Goal: Task Accomplishment & Management: Complete application form

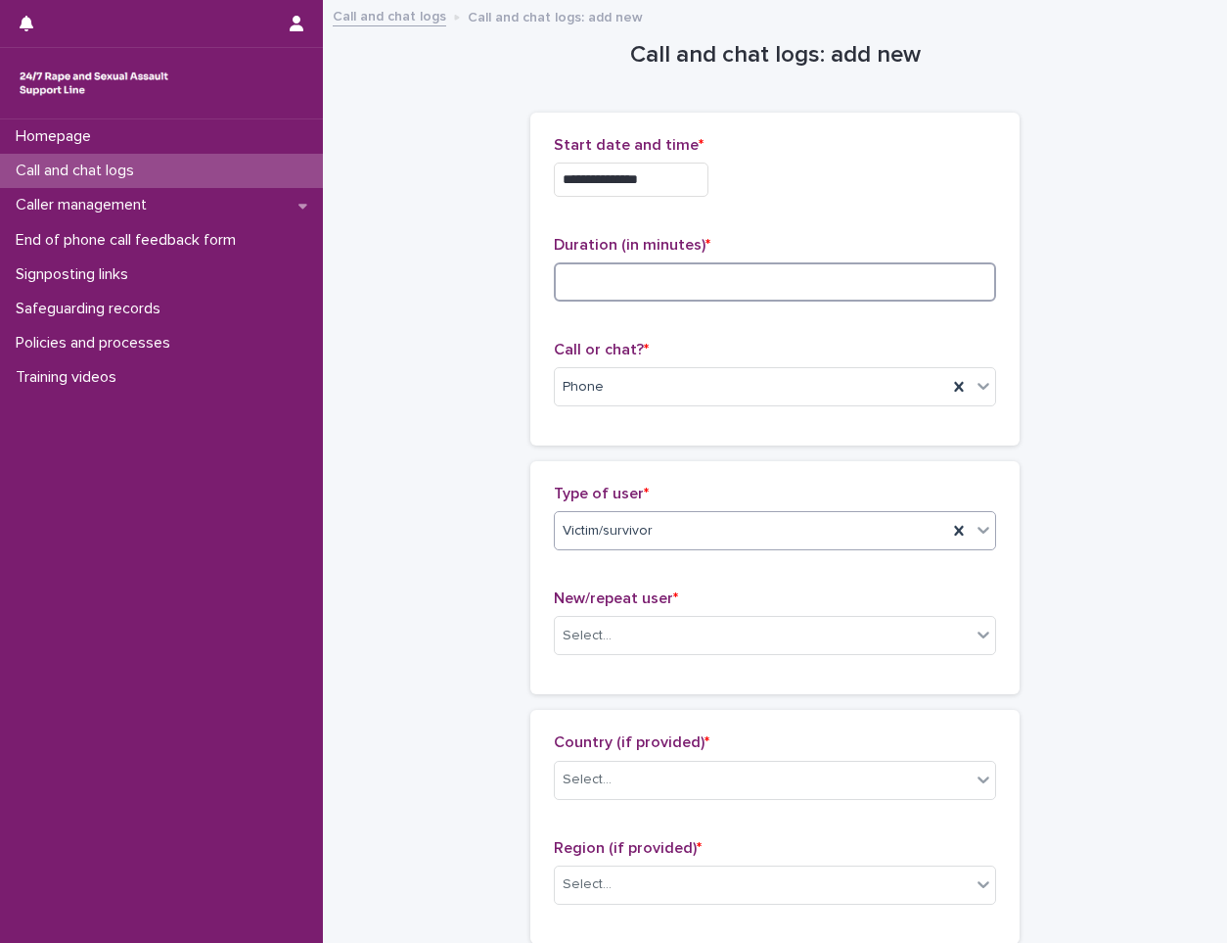
click at [846, 283] on input at bounding box center [775, 281] width 442 height 39
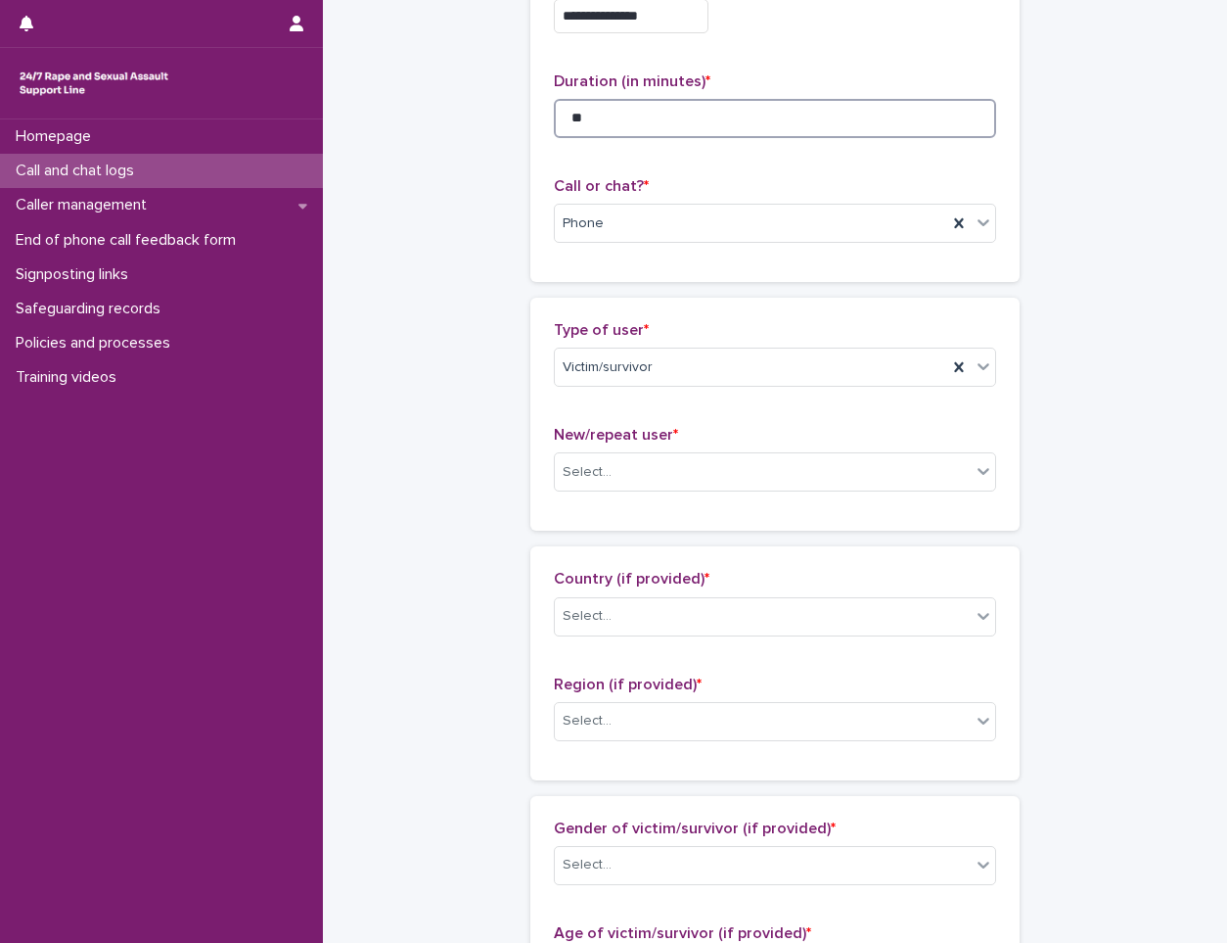
scroll to position [196, 0]
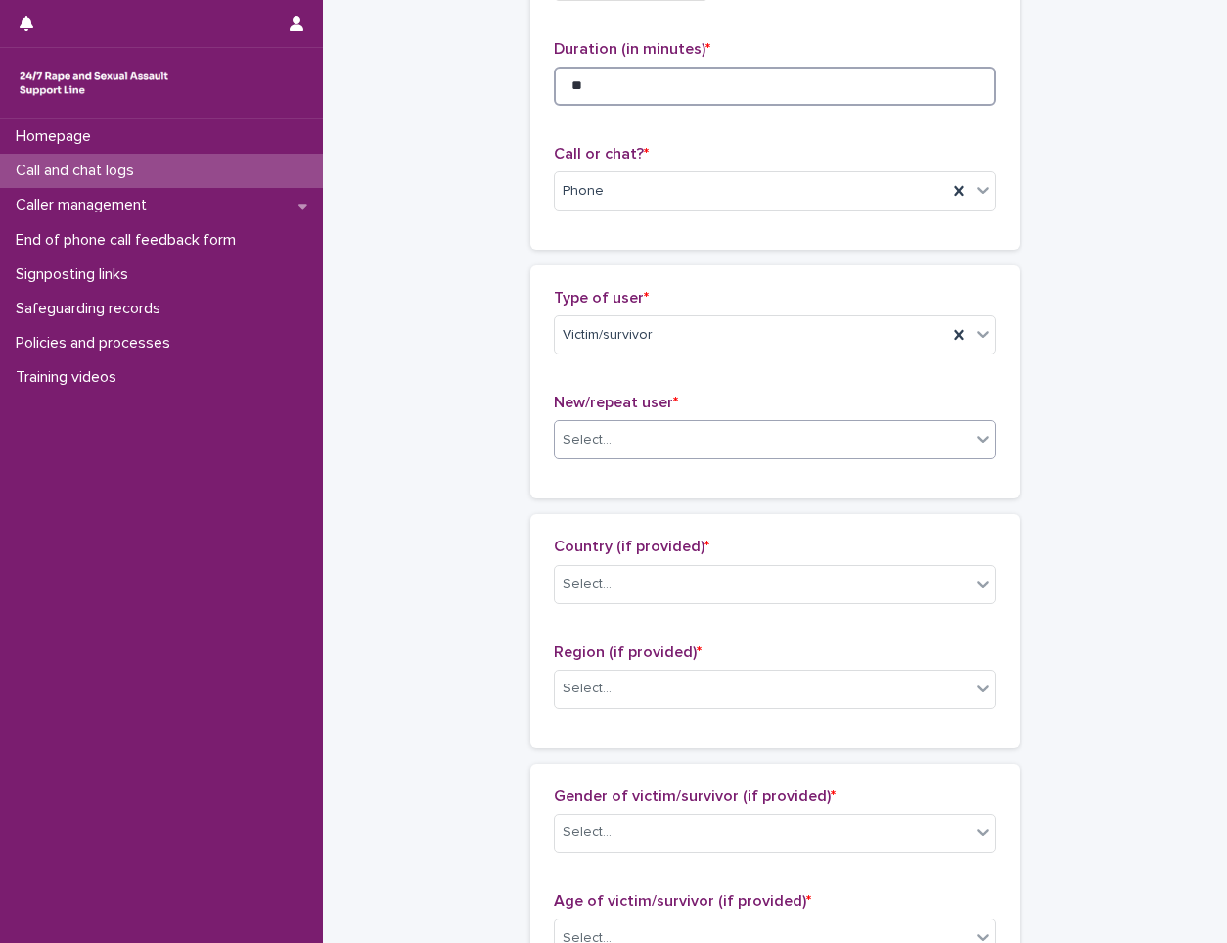
type input "**"
click at [747, 443] on div "Select..." at bounding box center [763, 440] width 416 height 32
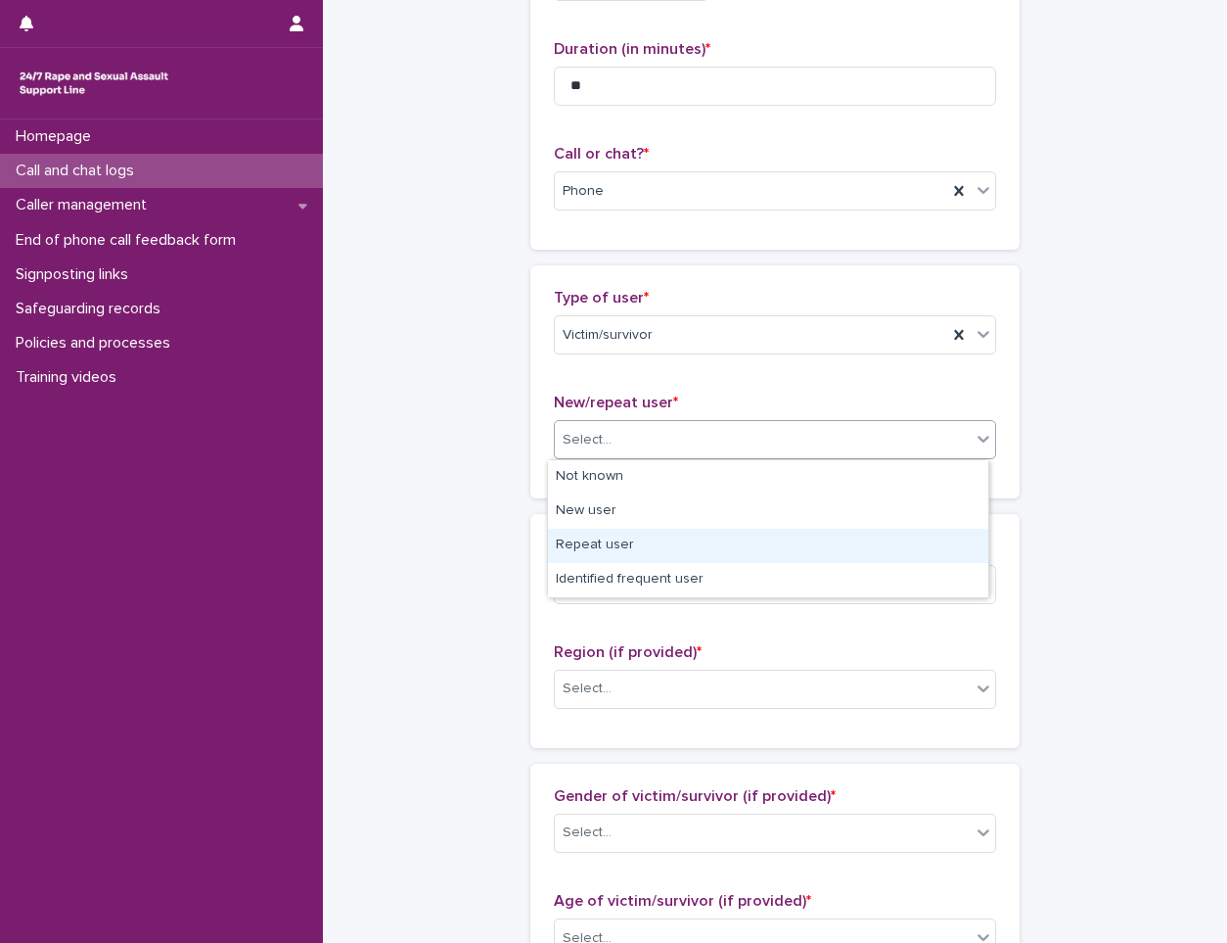
click at [660, 538] on div "Repeat user" at bounding box center [768, 546] width 440 height 34
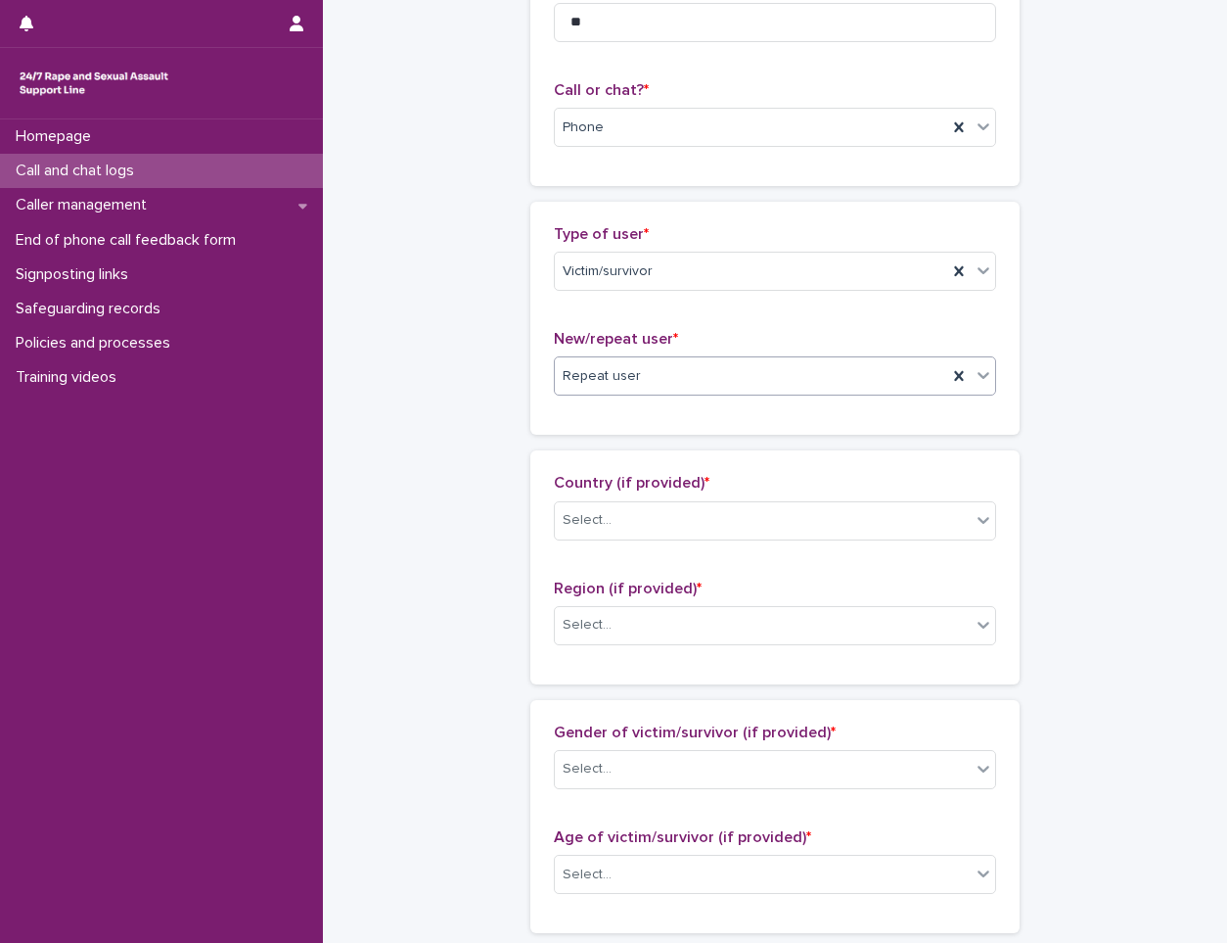
scroll to position [294, 0]
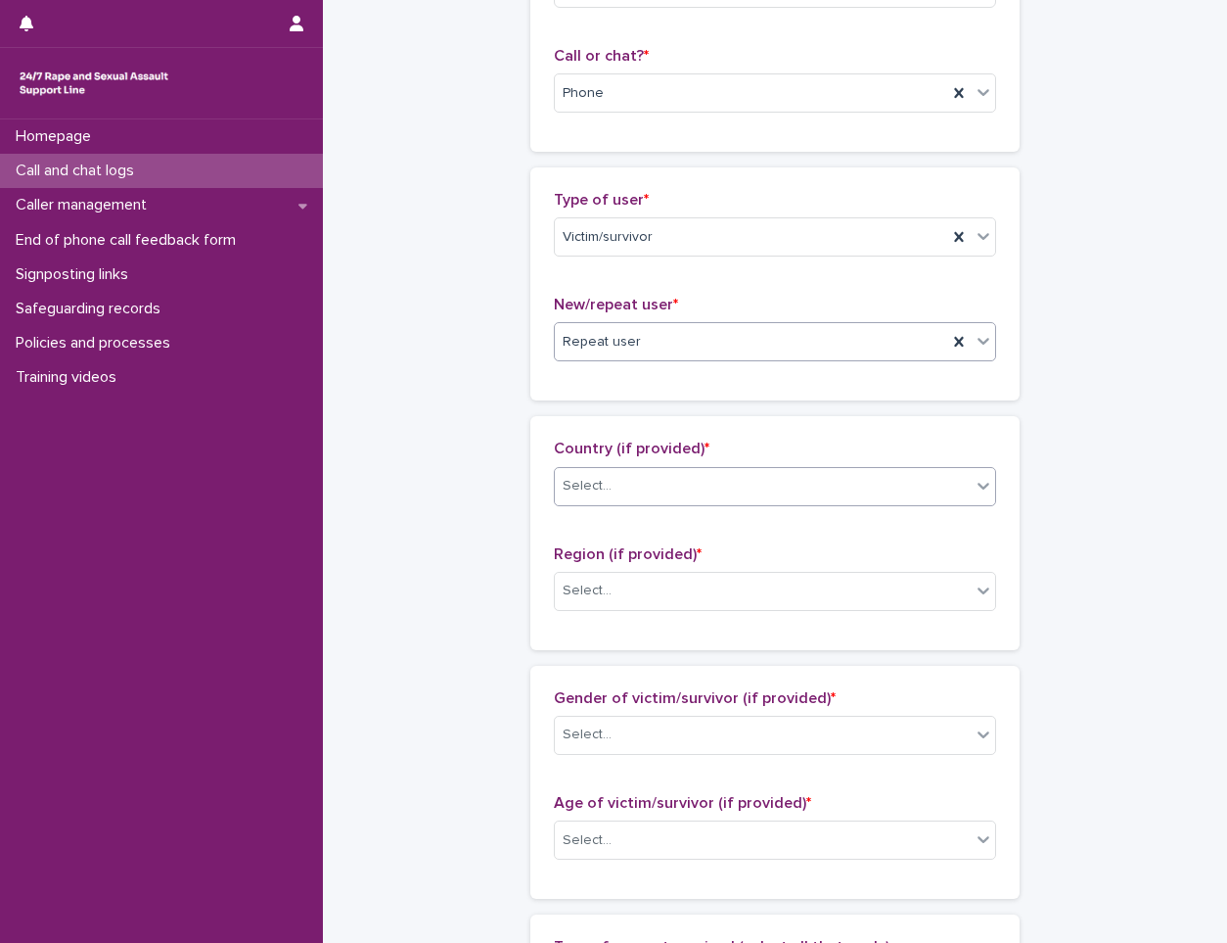
click at [694, 487] on div "Select..." at bounding box center [763, 486] width 416 height 32
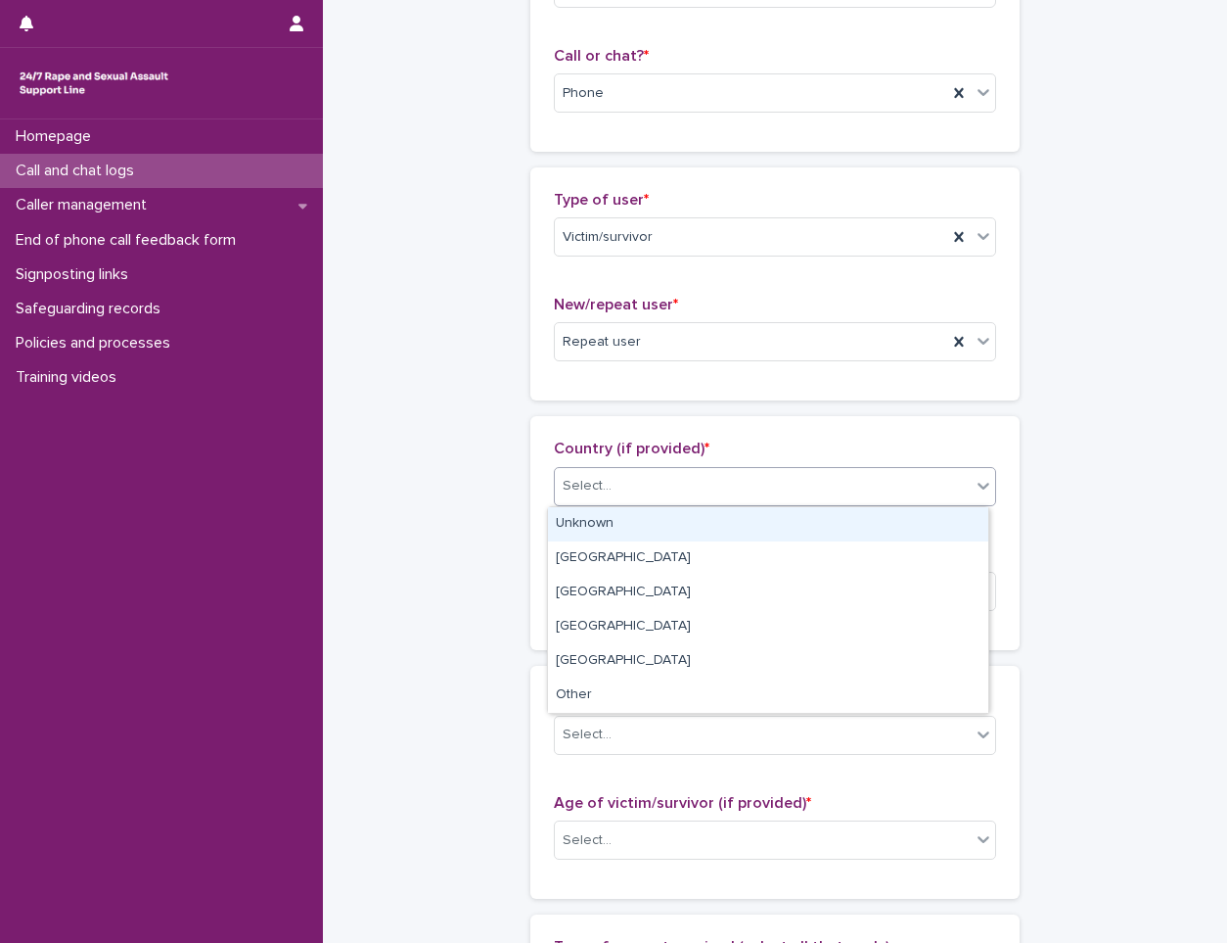
click at [670, 523] on div "Unknown" at bounding box center [768, 524] width 440 height 34
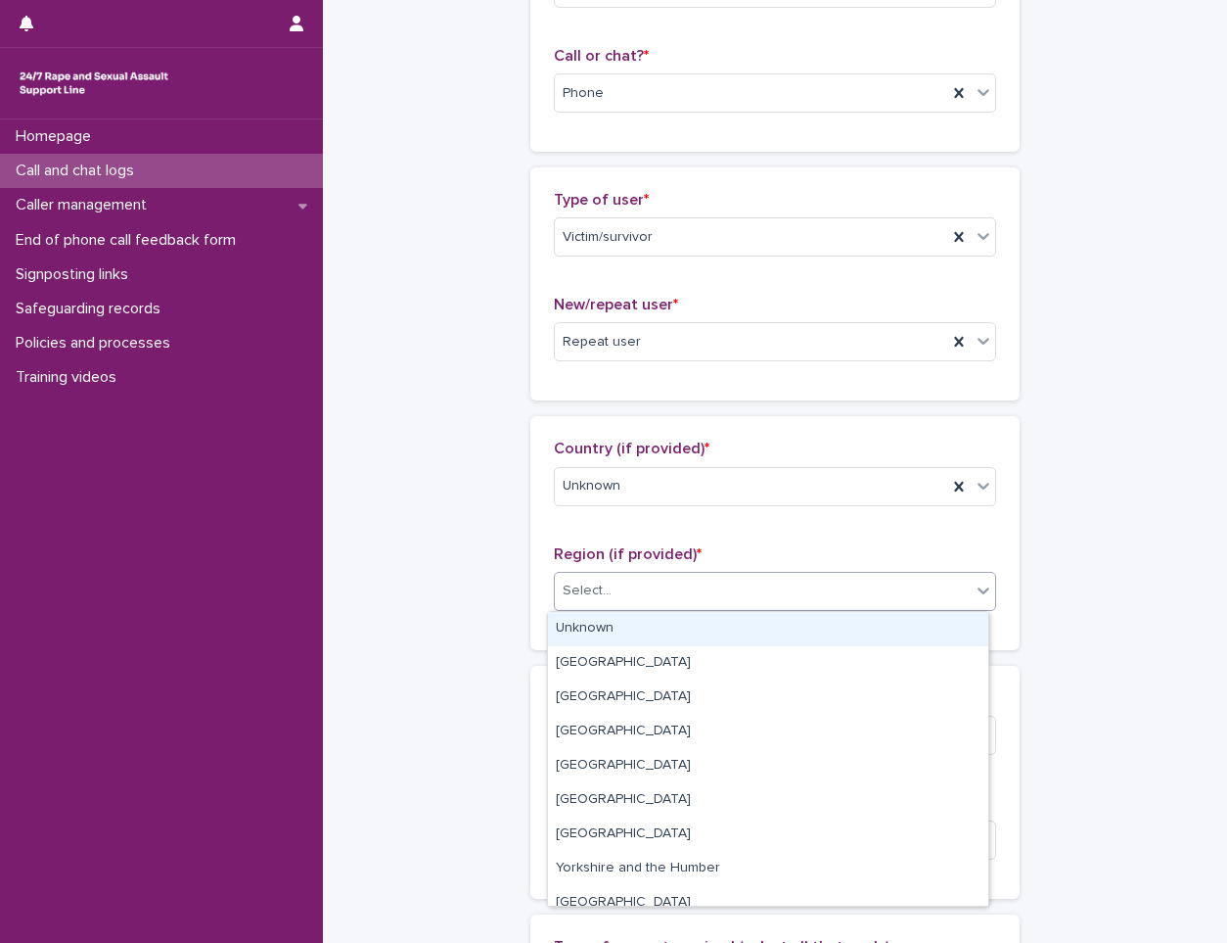
click at [667, 591] on div "Select..." at bounding box center [763, 591] width 416 height 32
click at [648, 625] on div "Unknown" at bounding box center [768, 629] width 440 height 34
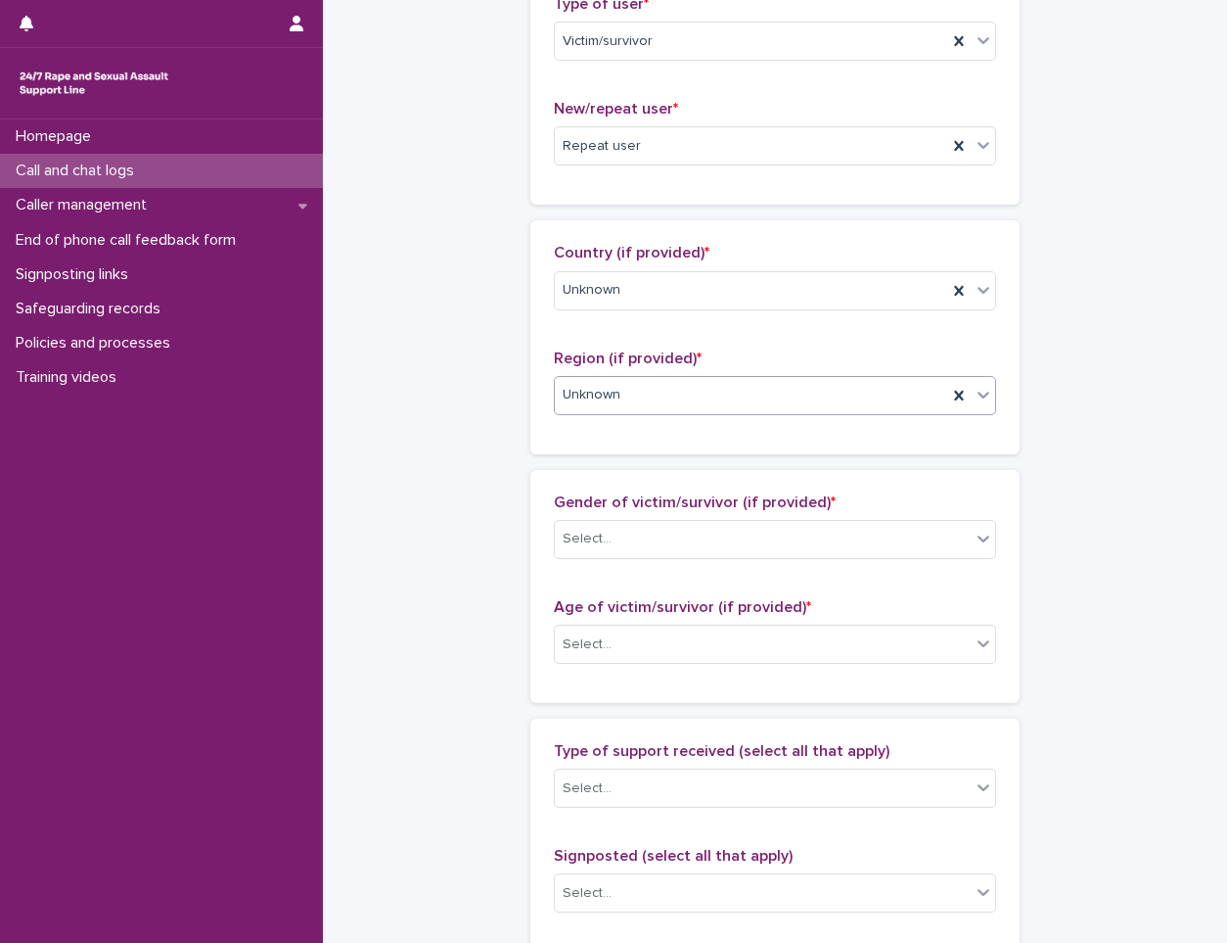
scroll to position [783, 0]
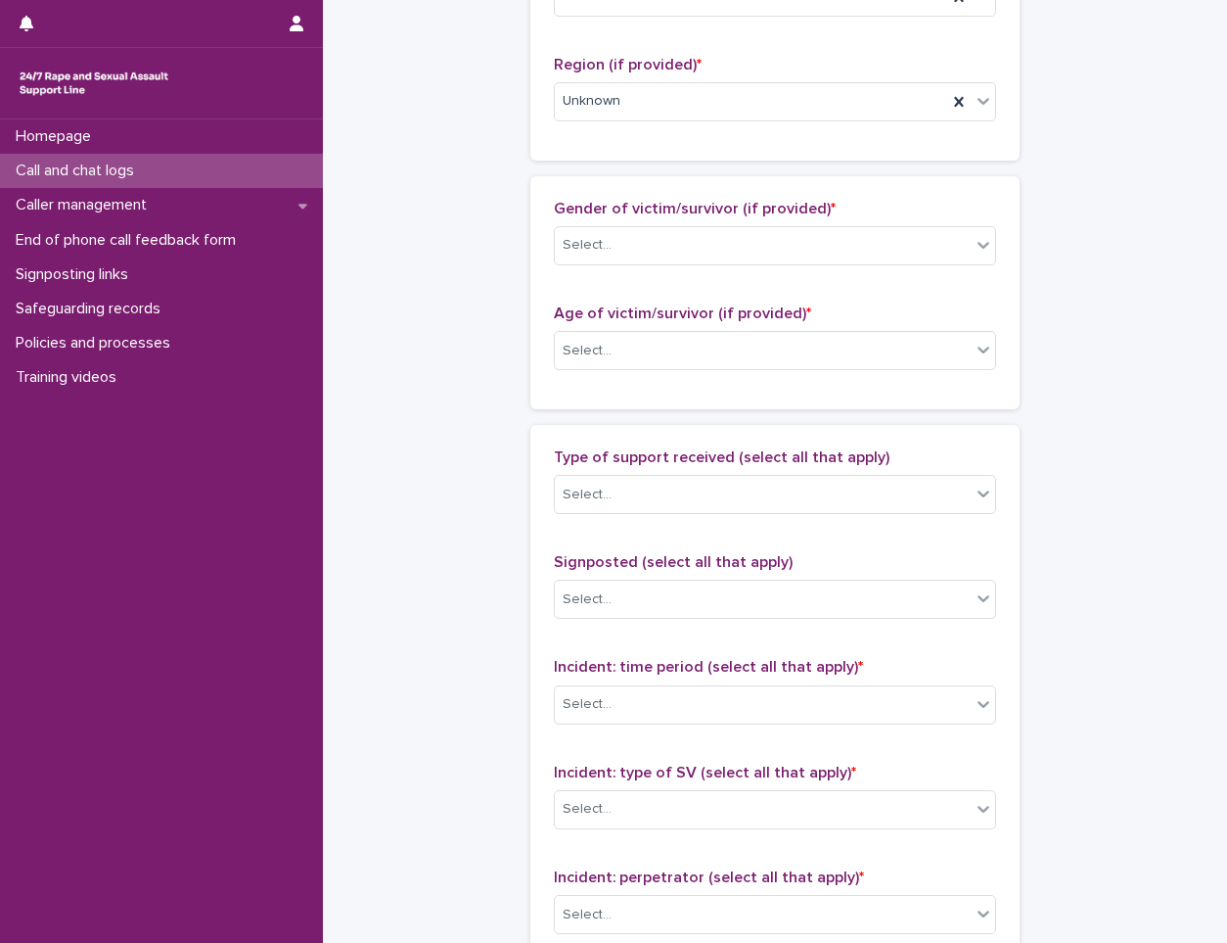
click at [728, 267] on div "Gender of victim/survivor (if provided) * Select..." at bounding box center [775, 240] width 442 height 81
click at [721, 248] on div "Select..." at bounding box center [763, 245] width 416 height 32
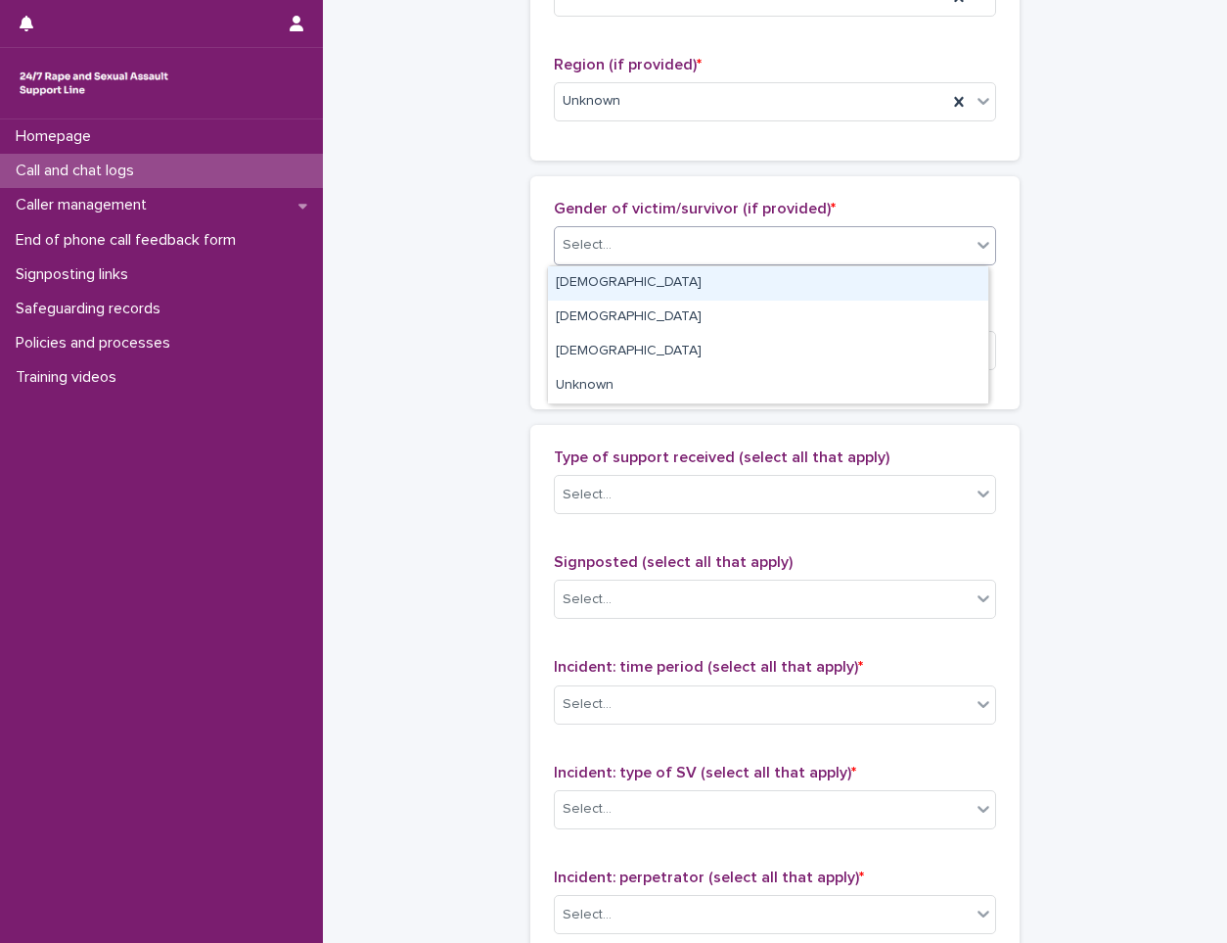
click at [630, 292] on div "[DEMOGRAPHIC_DATA]" at bounding box center [768, 283] width 440 height 34
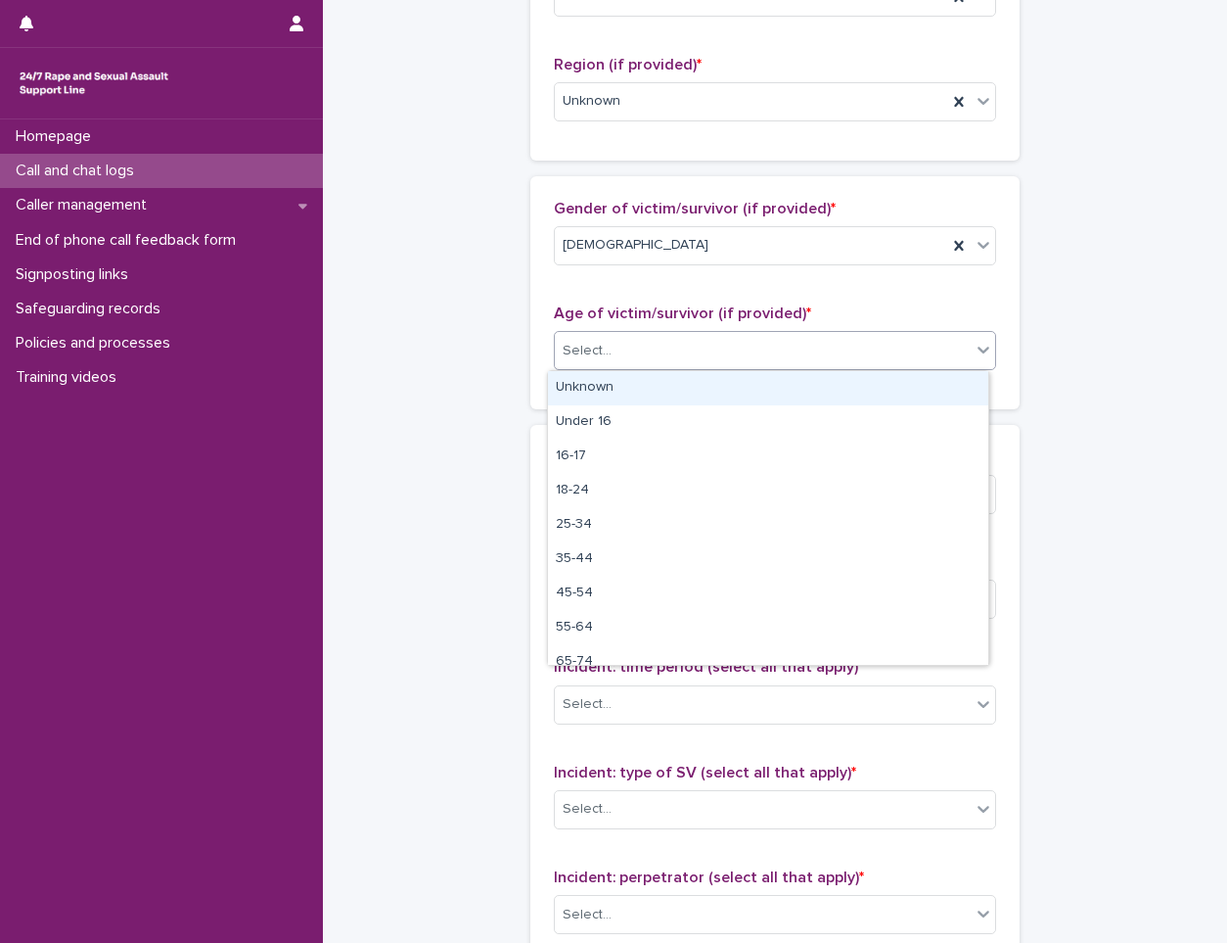
click at [639, 347] on div "Select..." at bounding box center [763, 351] width 416 height 32
click at [636, 381] on div "Unknown" at bounding box center [768, 388] width 440 height 34
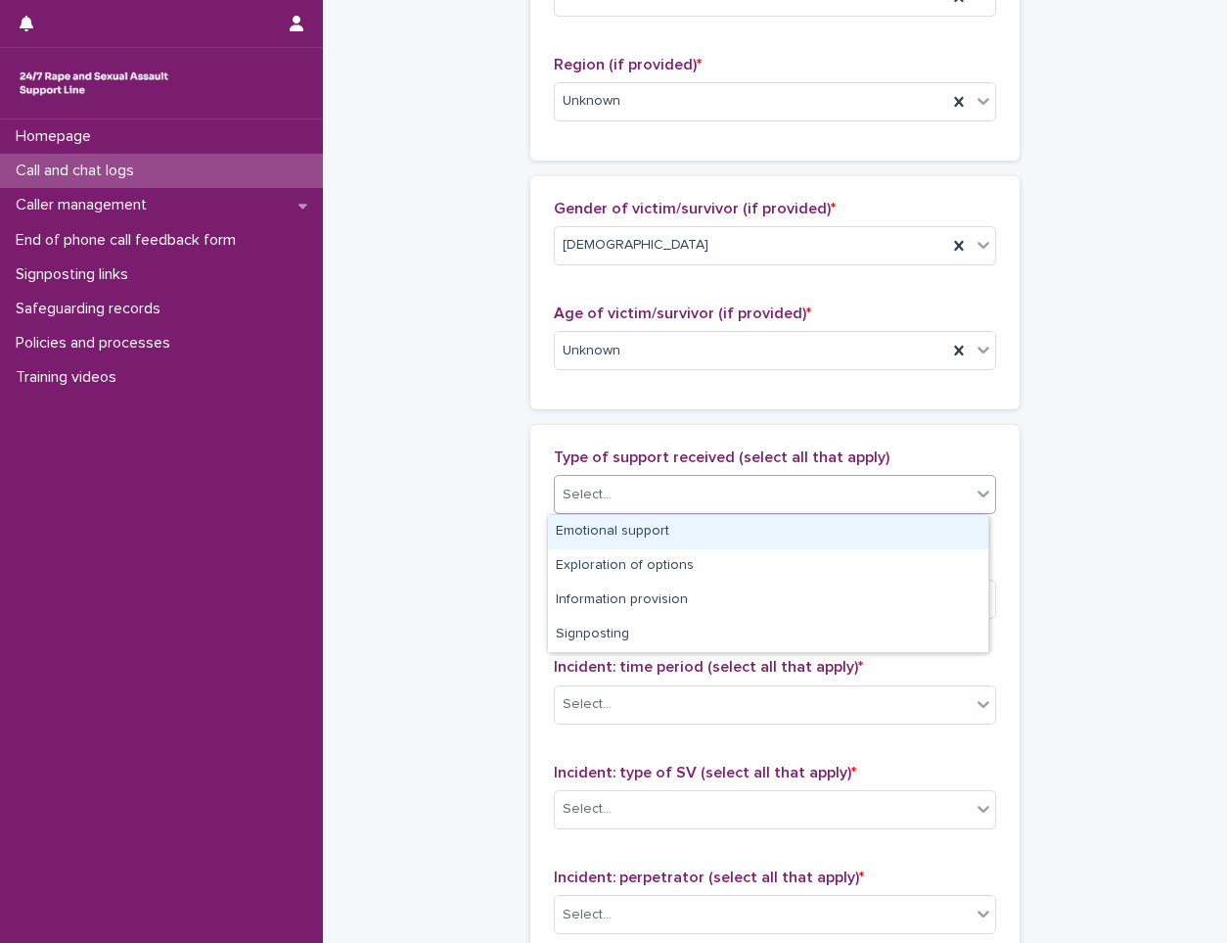
click at [644, 496] on div "Select..." at bounding box center [763, 495] width 416 height 32
click at [661, 517] on div "Emotional support" at bounding box center [768, 532] width 440 height 34
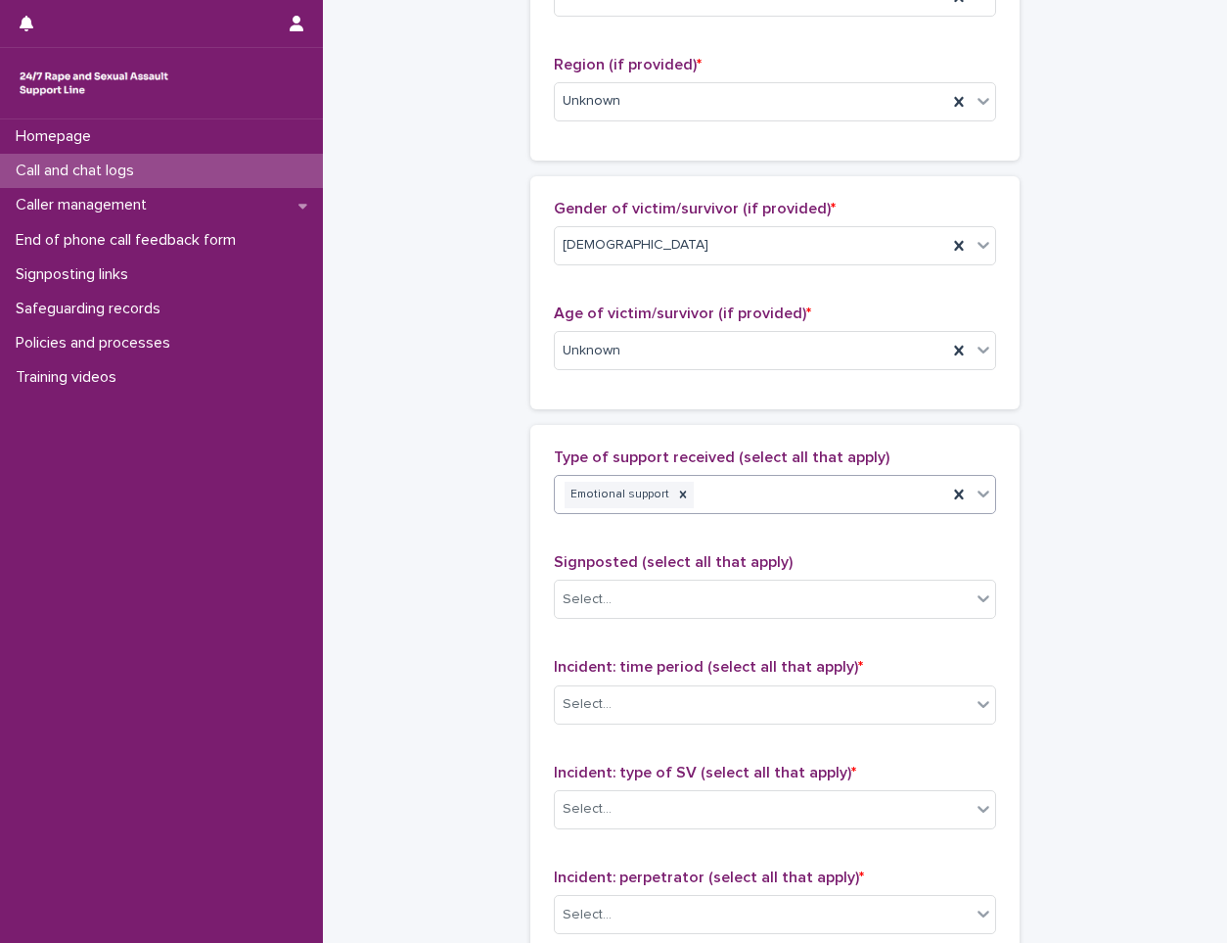
scroll to position [881, 0]
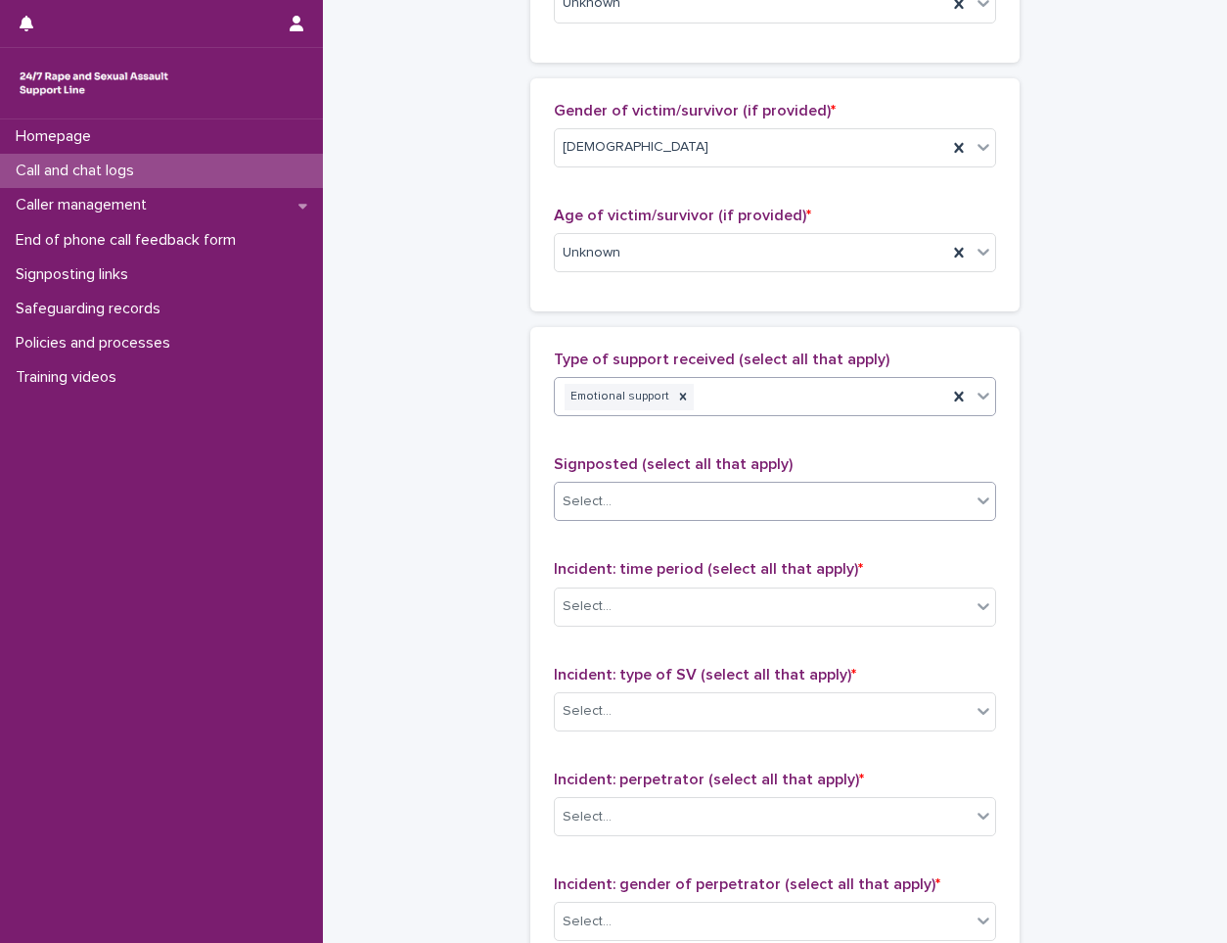
click at [725, 508] on div "Select..." at bounding box center [763, 502] width 416 height 32
click at [765, 445] on div "Type of support received (select all that apply) Emotional support Signposted (…" at bounding box center [775, 759] width 442 height 819
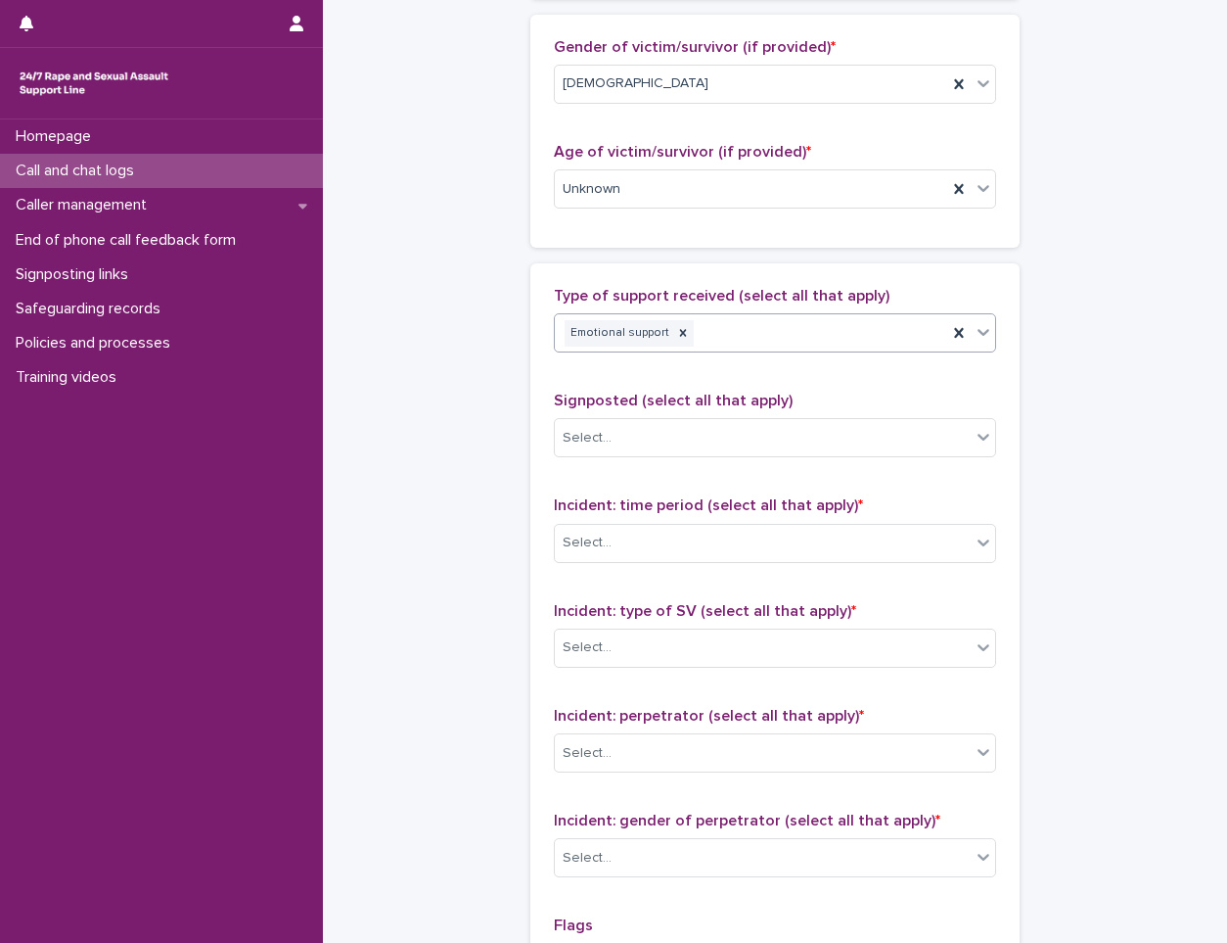
scroll to position [979, 0]
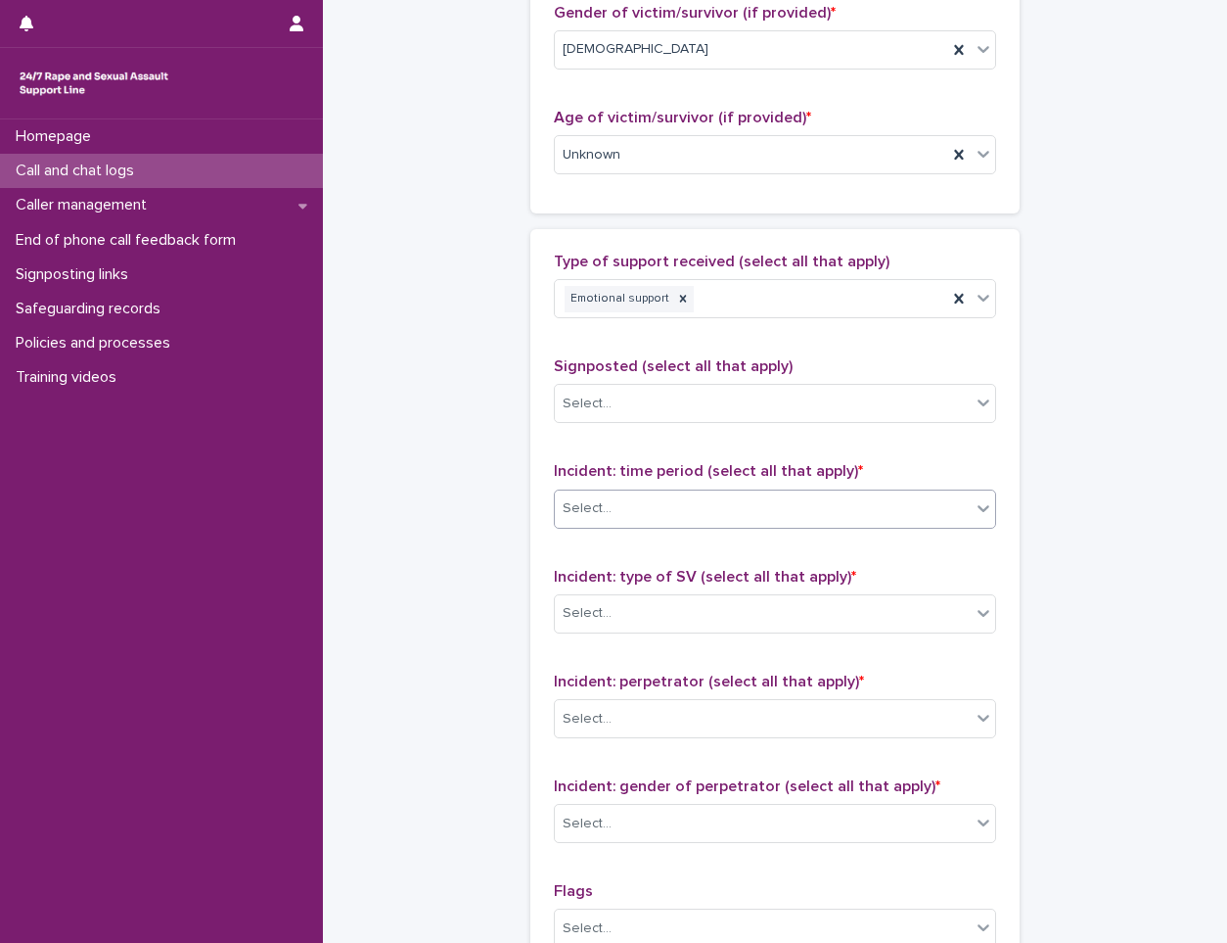
click at [695, 500] on div "Select..." at bounding box center [763, 508] width 416 height 32
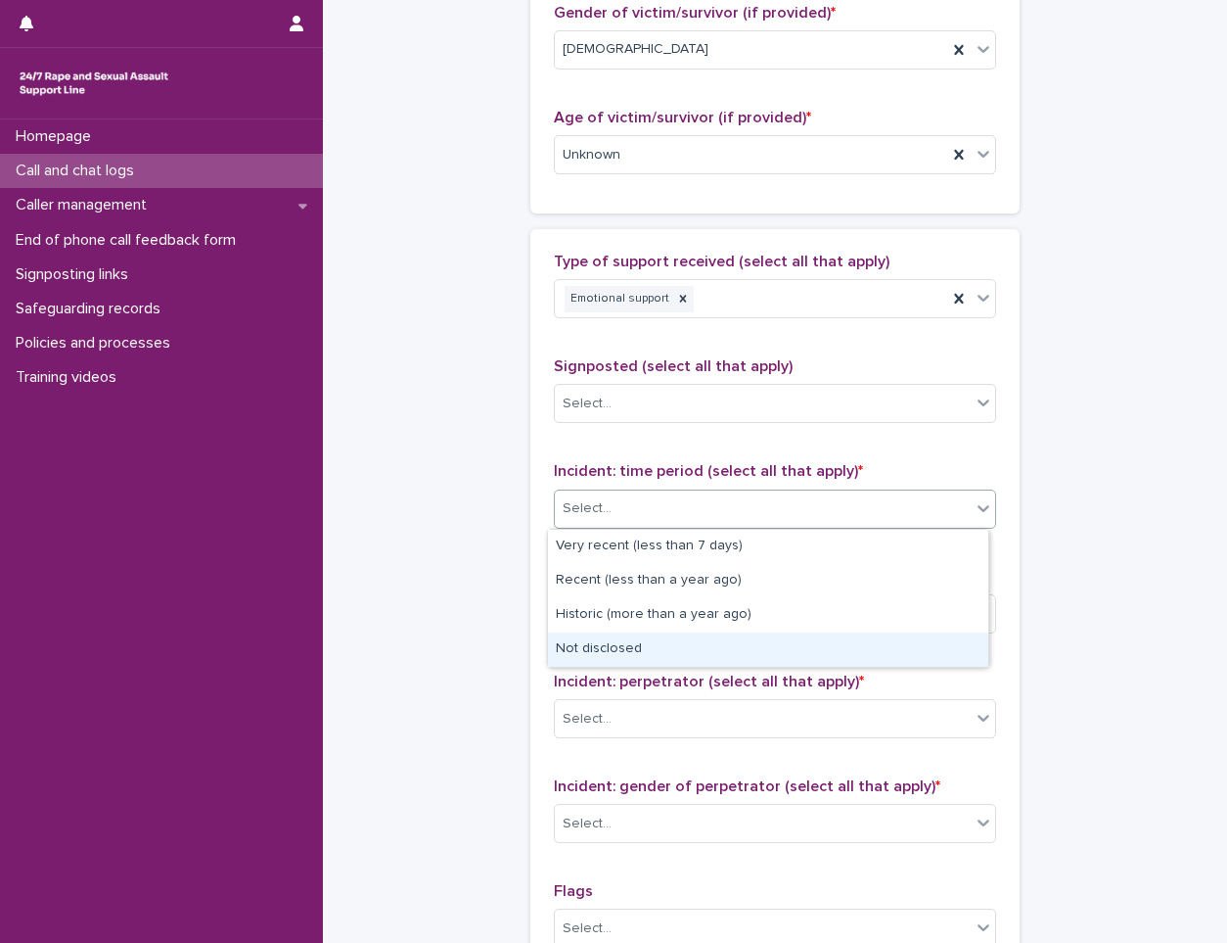
click at [663, 652] on div "Not disclosed" at bounding box center [768, 649] width 440 height 34
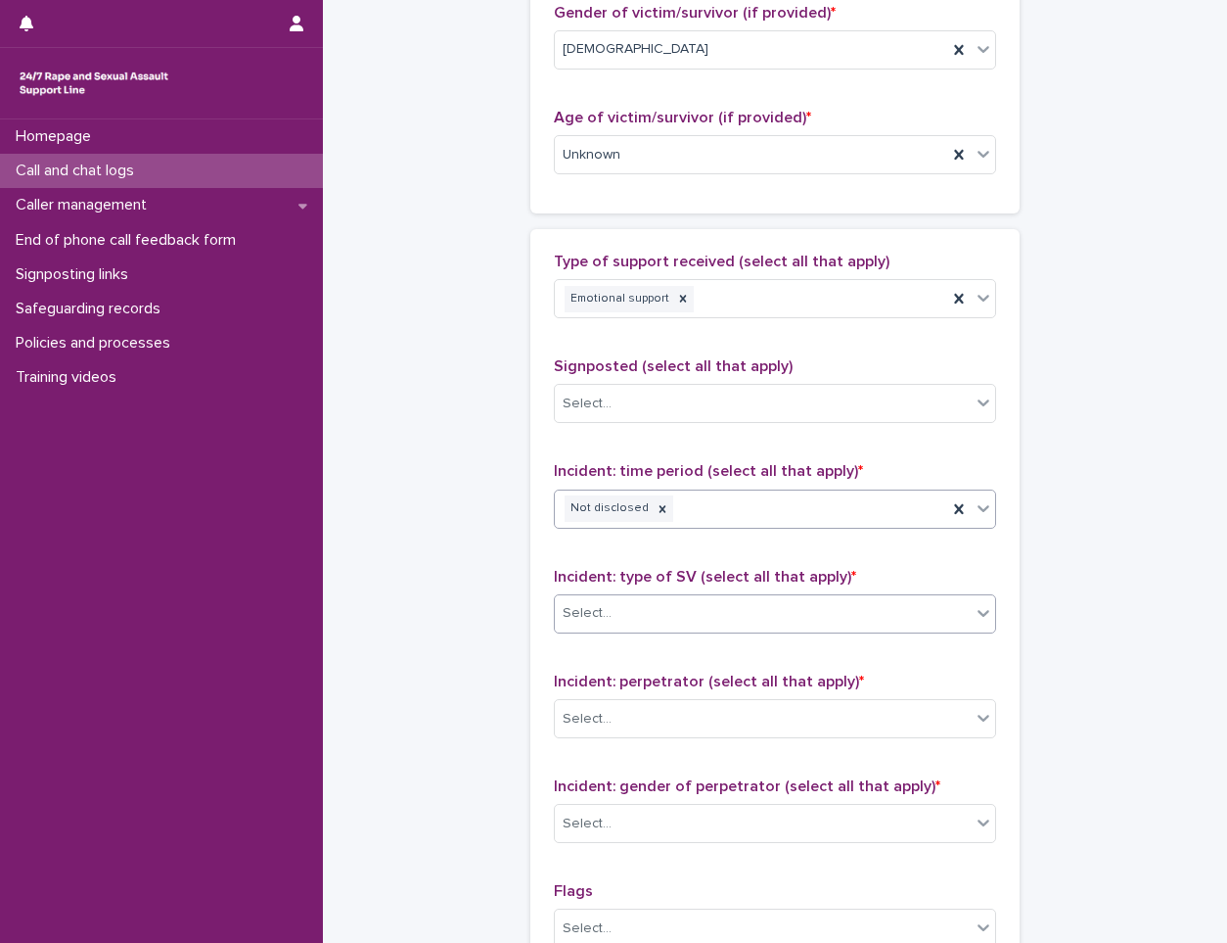
click at [684, 610] on div "Select..." at bounding box center [763, 613] width 416 height 32
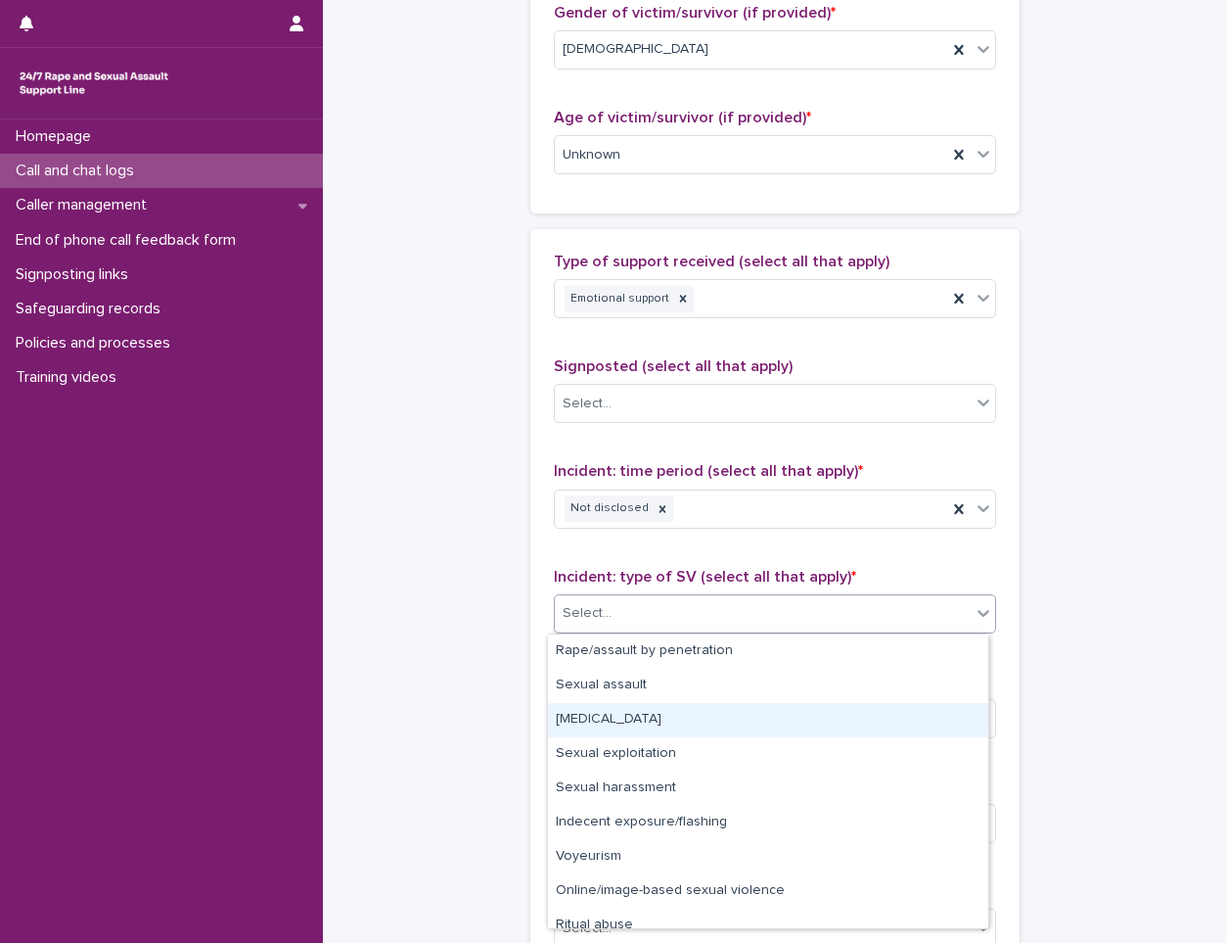
scroll to position [49, 0]
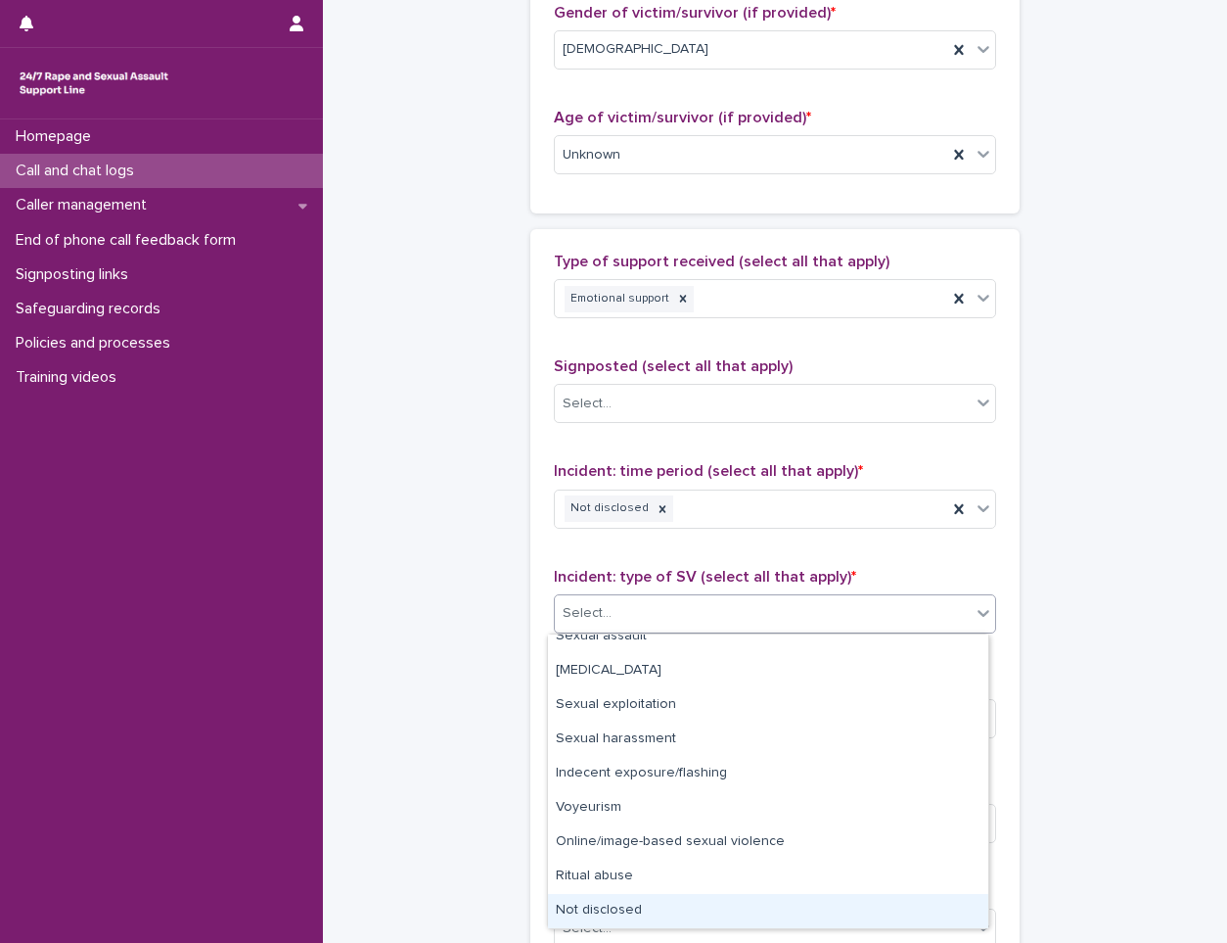
click at [660, 913] on div "Not disclosed" at bounding box center [768, 911] width 440 height 34
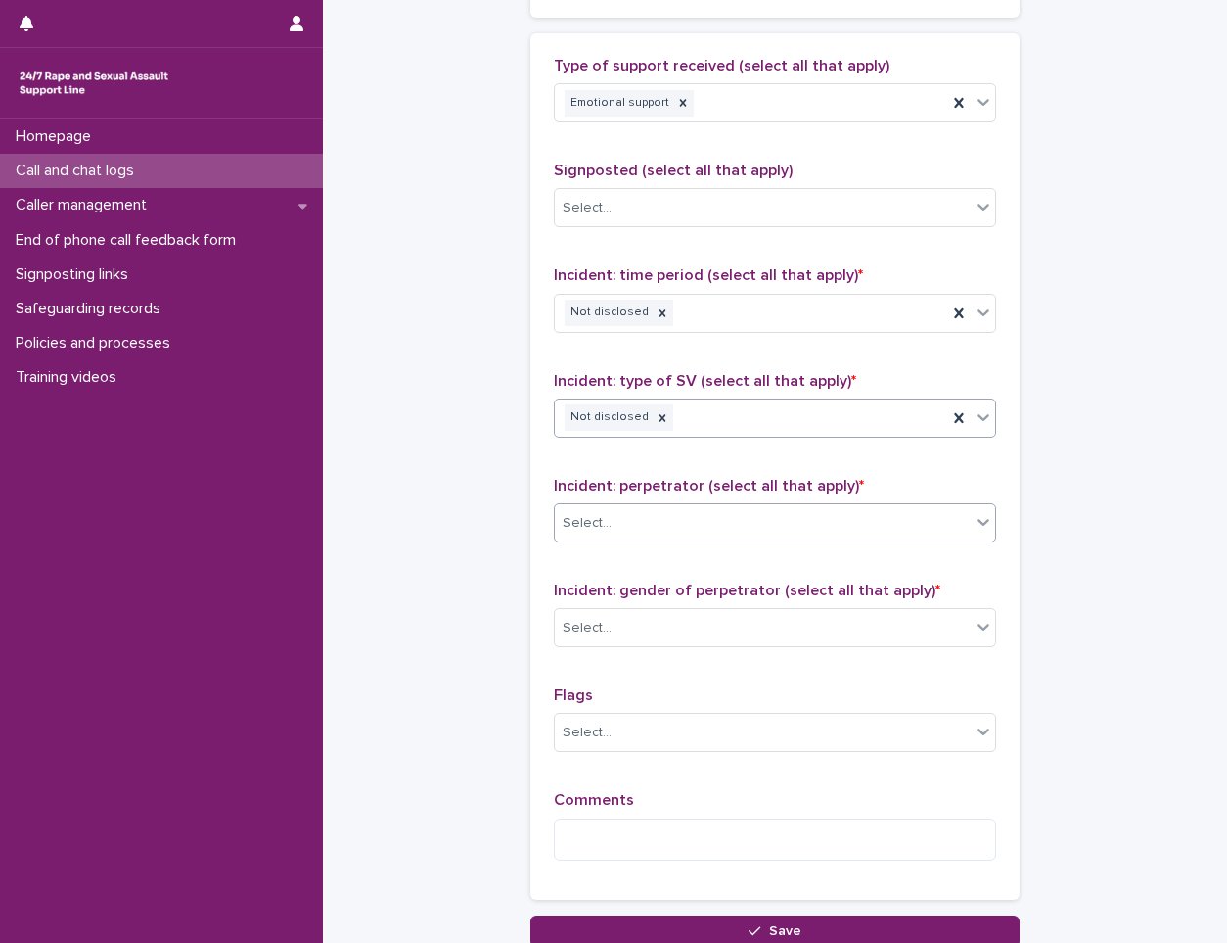
click at [695, 515] on div "Select..." at bounding box center [763, 523] width 416 height 32
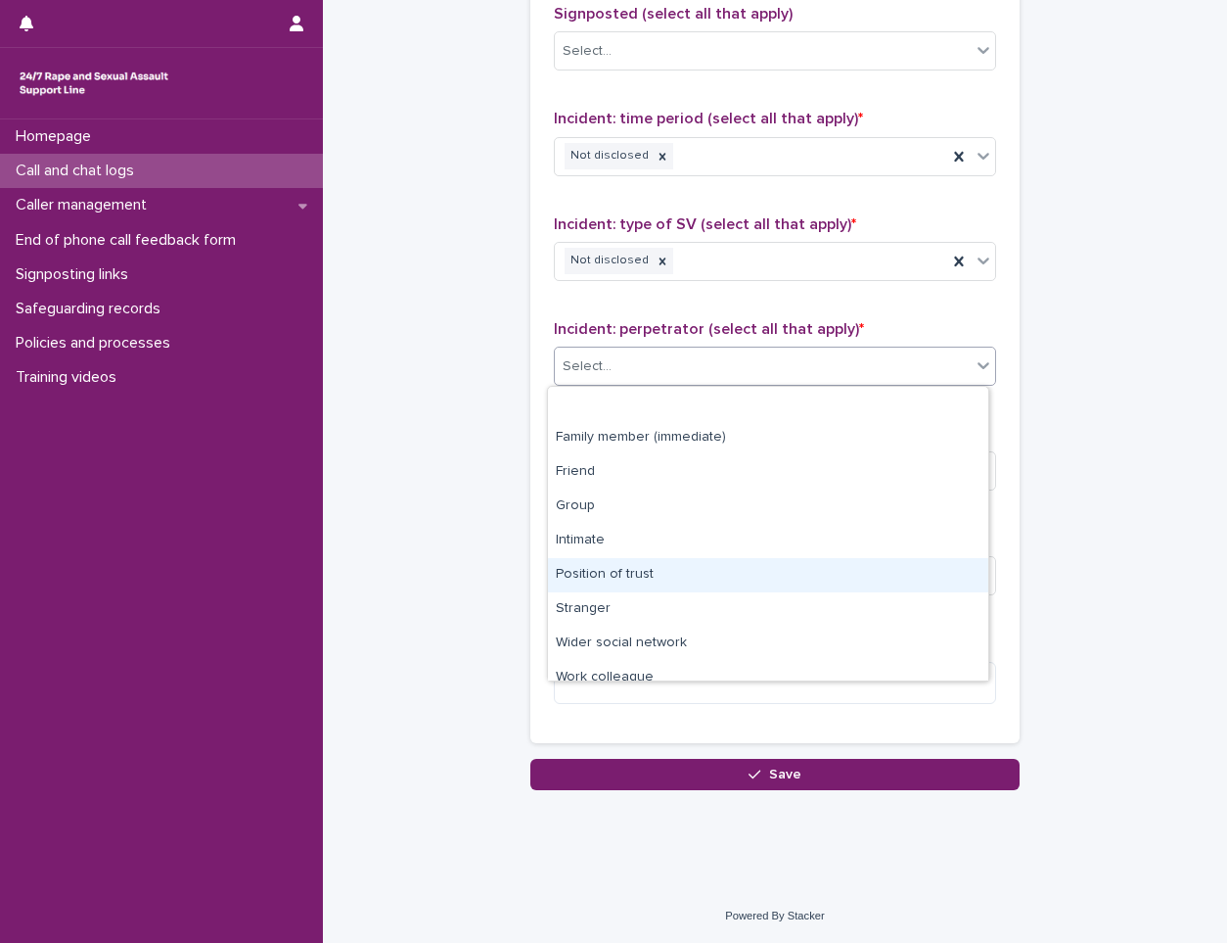
scroll to position [83, 0]
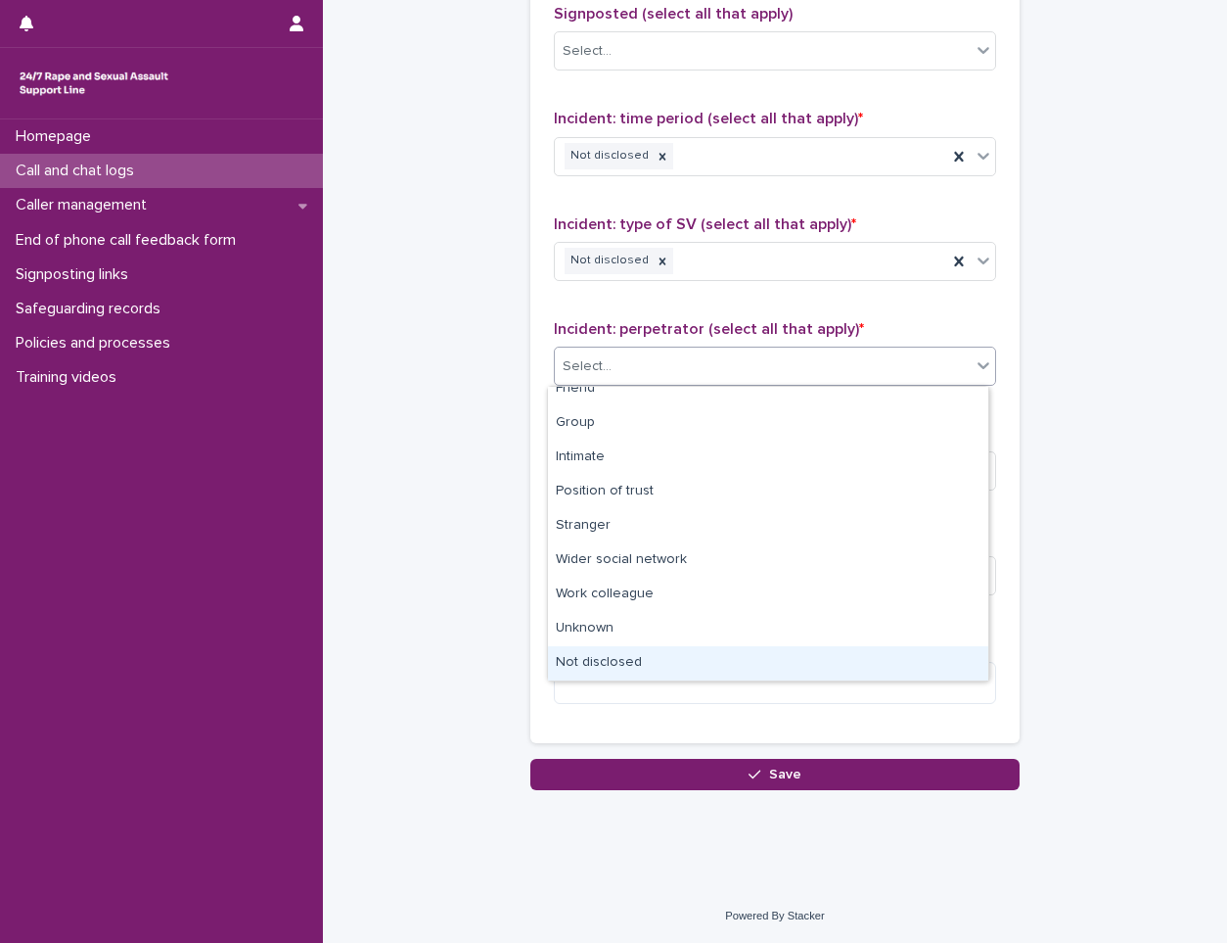
click at [663, 647] on div "Not disclosed" at bounding box center [768, 663] width 440 height 34
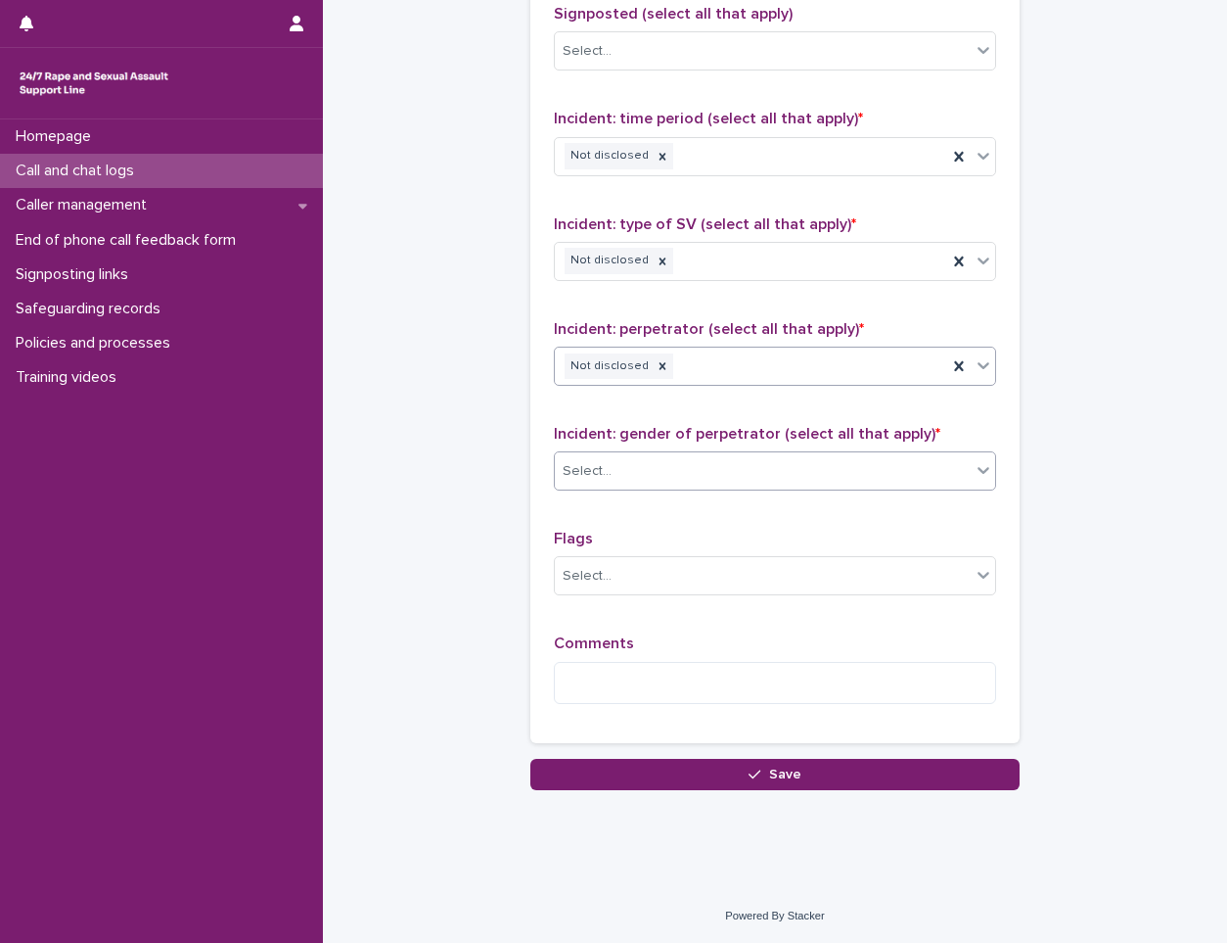
click at [681, 471] on div "Select..." at bounding box center [763, 471] width 416 height 32
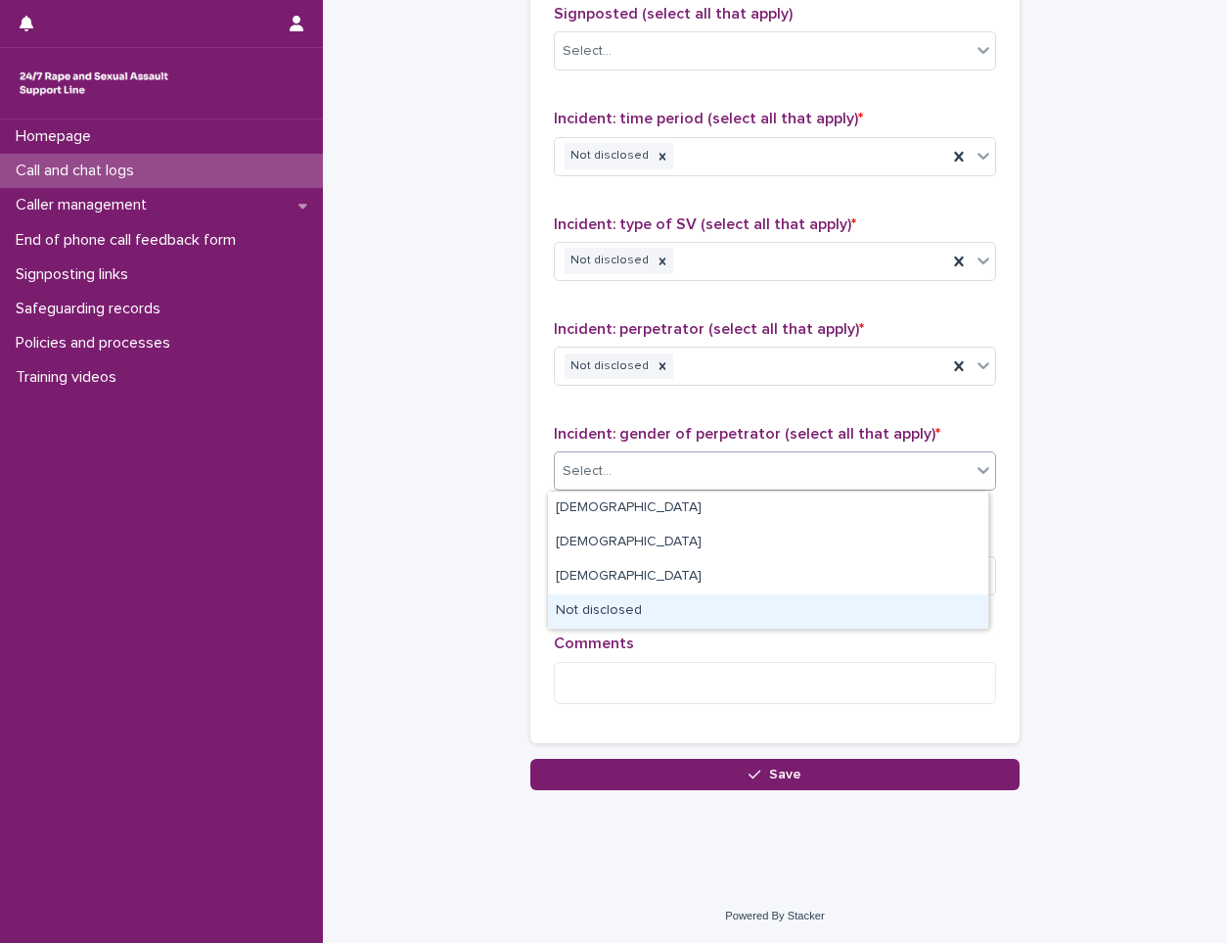
click at [671, 597] on div "Not disclosed" at bounding box center [768, 611] width 440 height 34
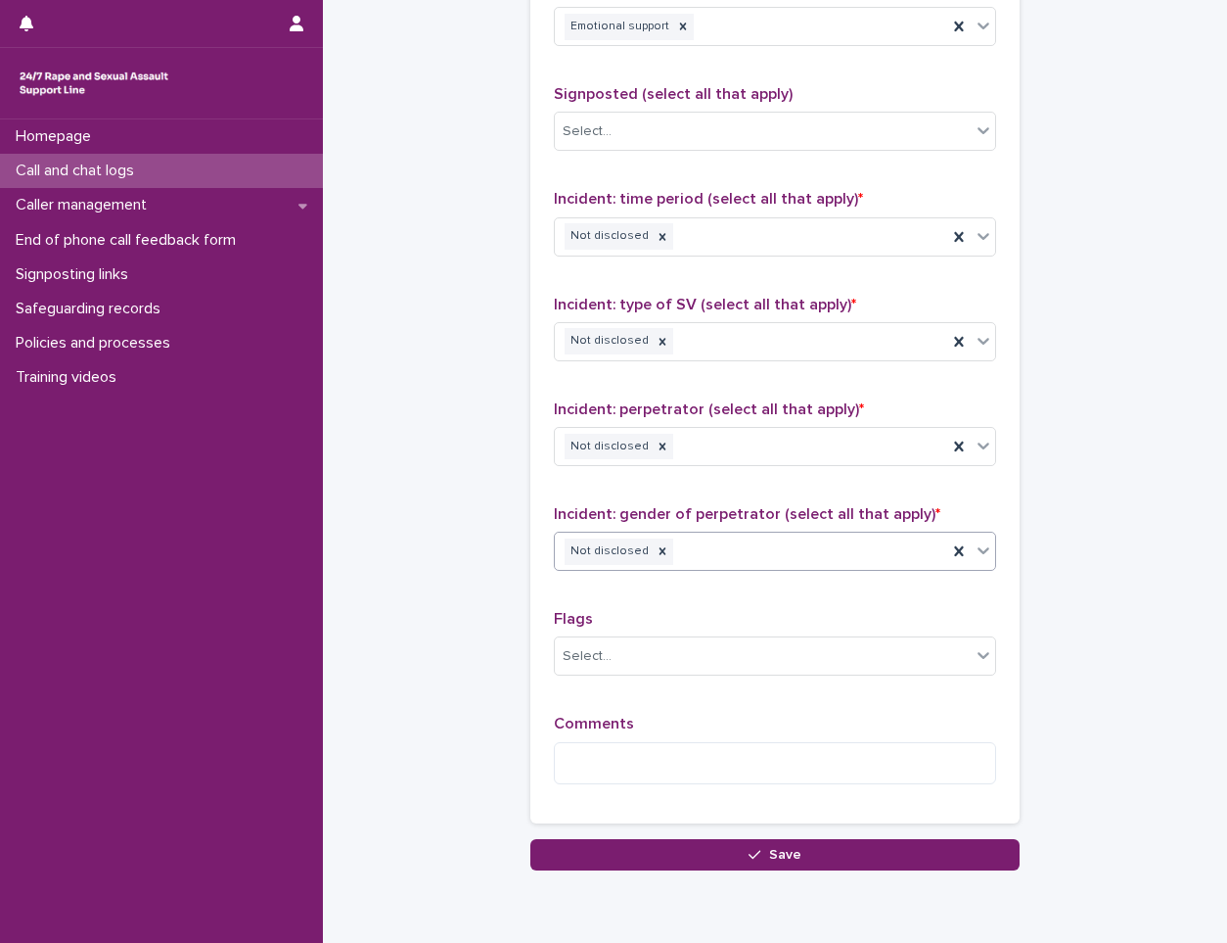
scroll to position [1331, 0]
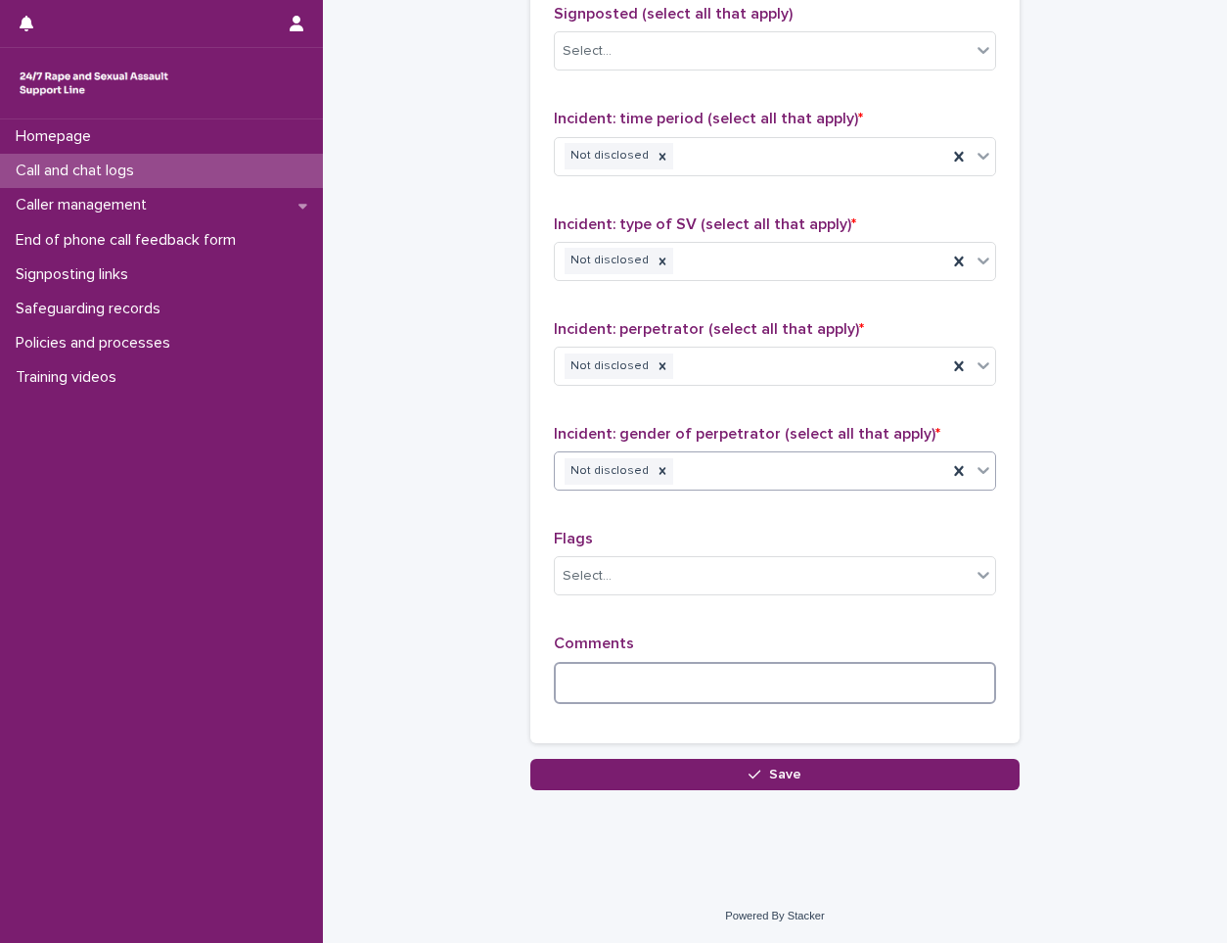
click at [669, 682] on textarea at bounding box center [775, 683] width 442 height 42
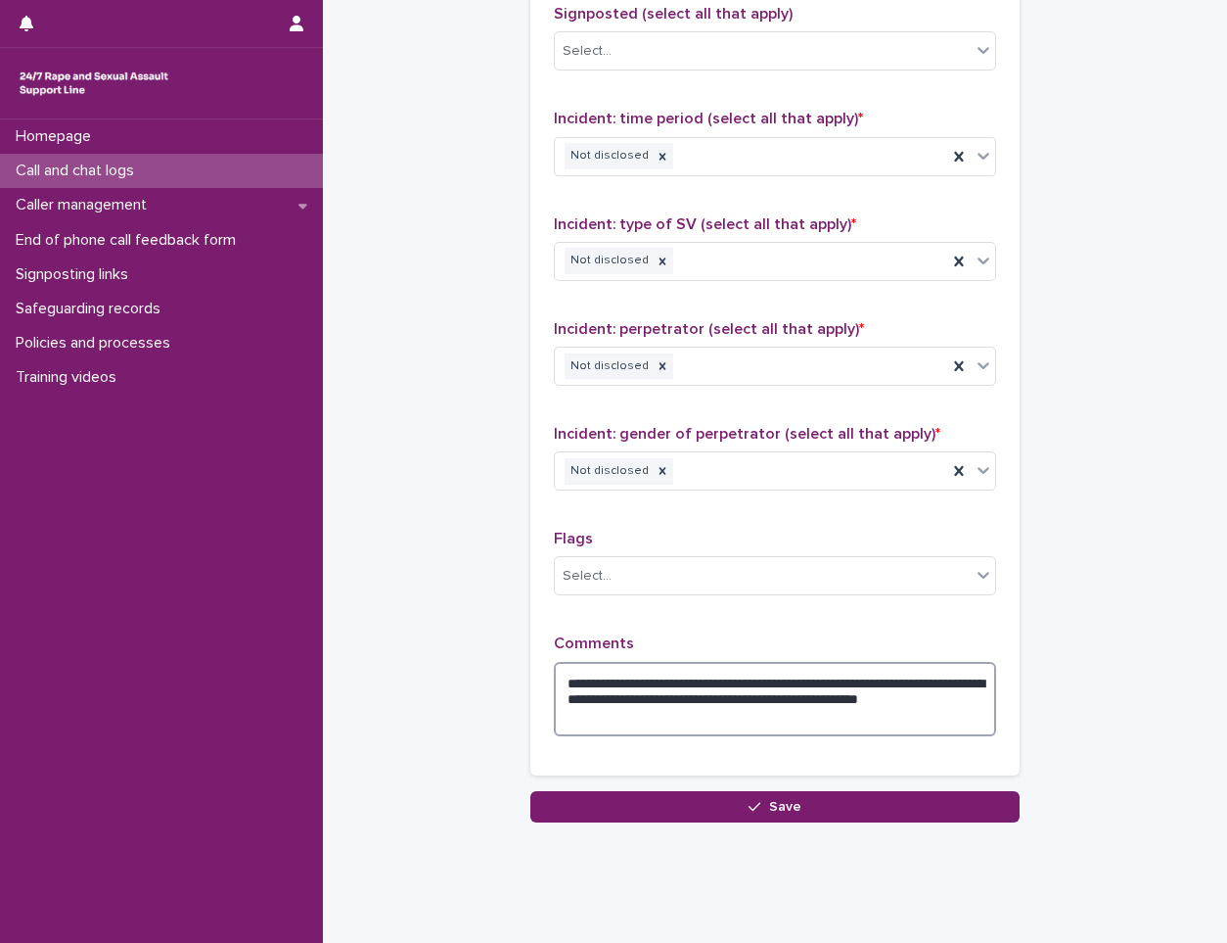
click at [709, 679] on textarea "**********" at bounding box center [775, 699] width 442 height 74
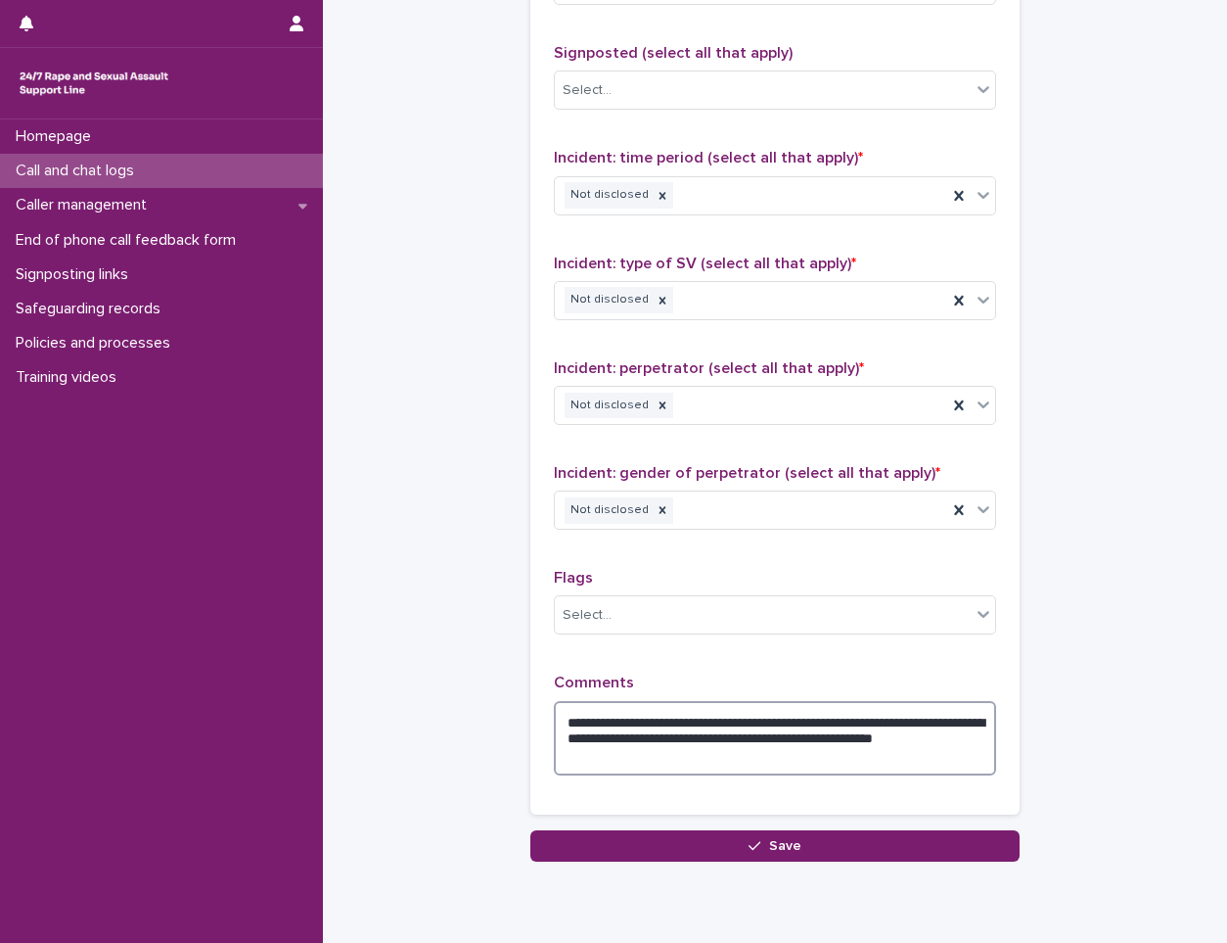
scroll to position [1364, 0]
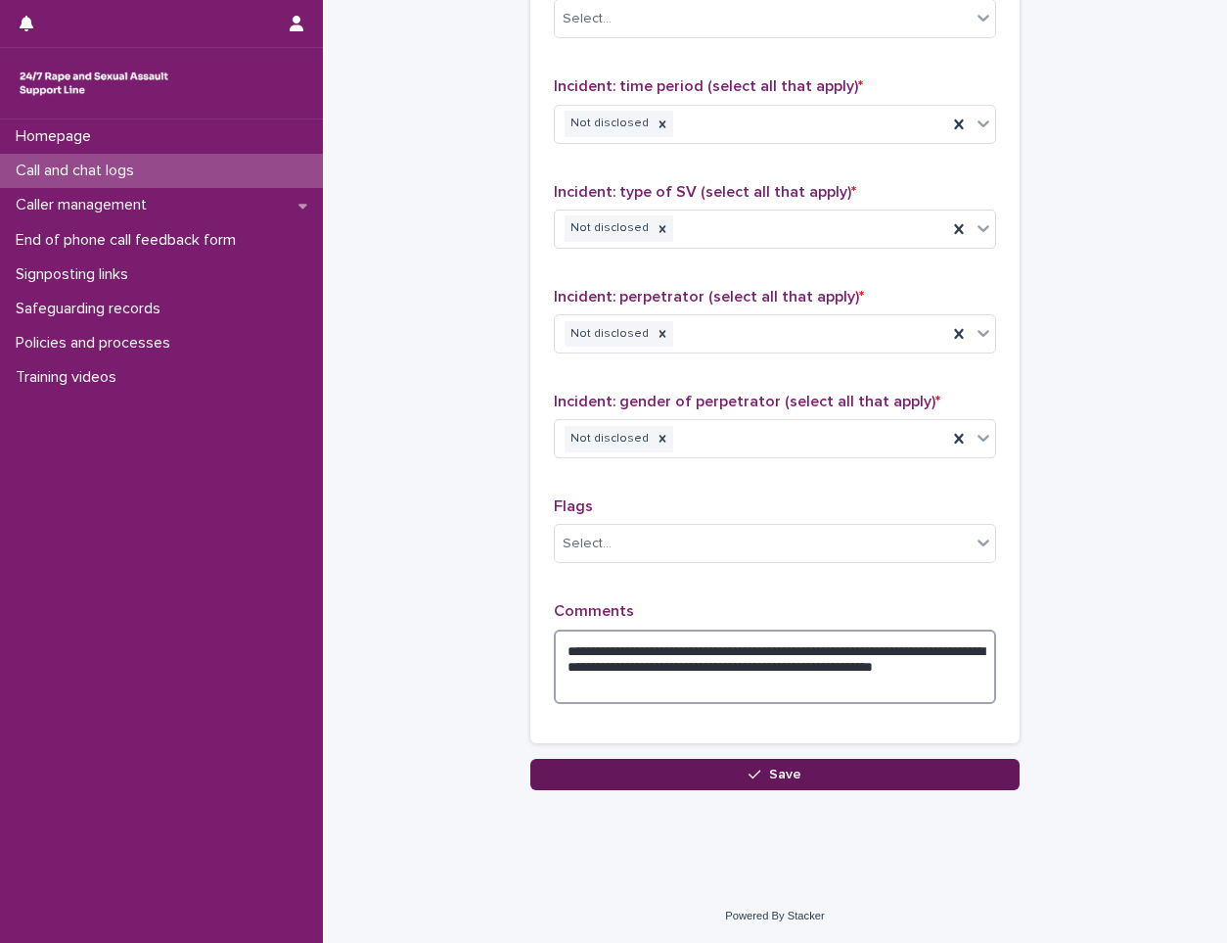
type textarea "**********"
click at [832, 781] on button "Save" at bounding box center [775, 774] width 489 height 31
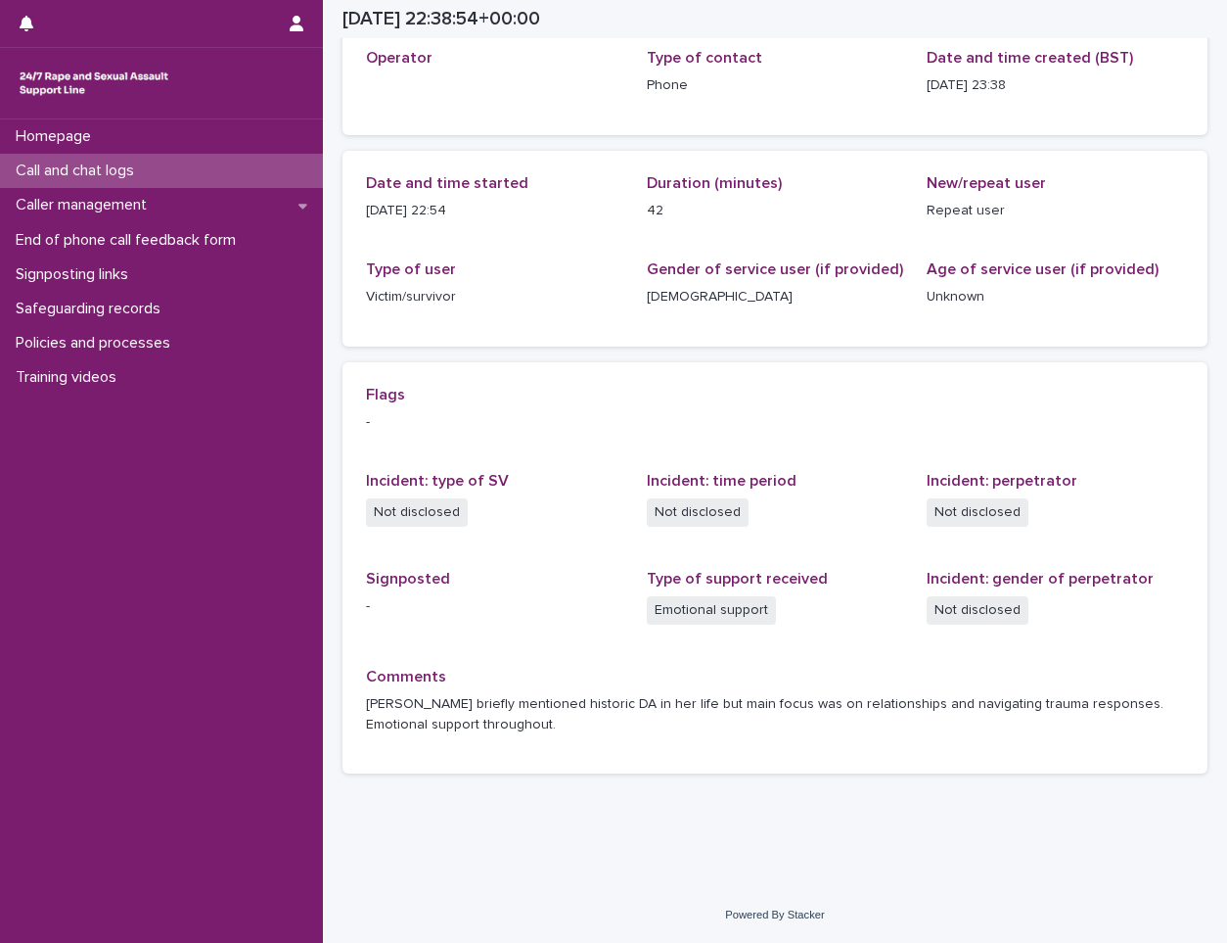
scroll to position [117, 0]
click at [143, 170] on p "Call and chat logs" at bounding box center [79, 171] width 142 height 19
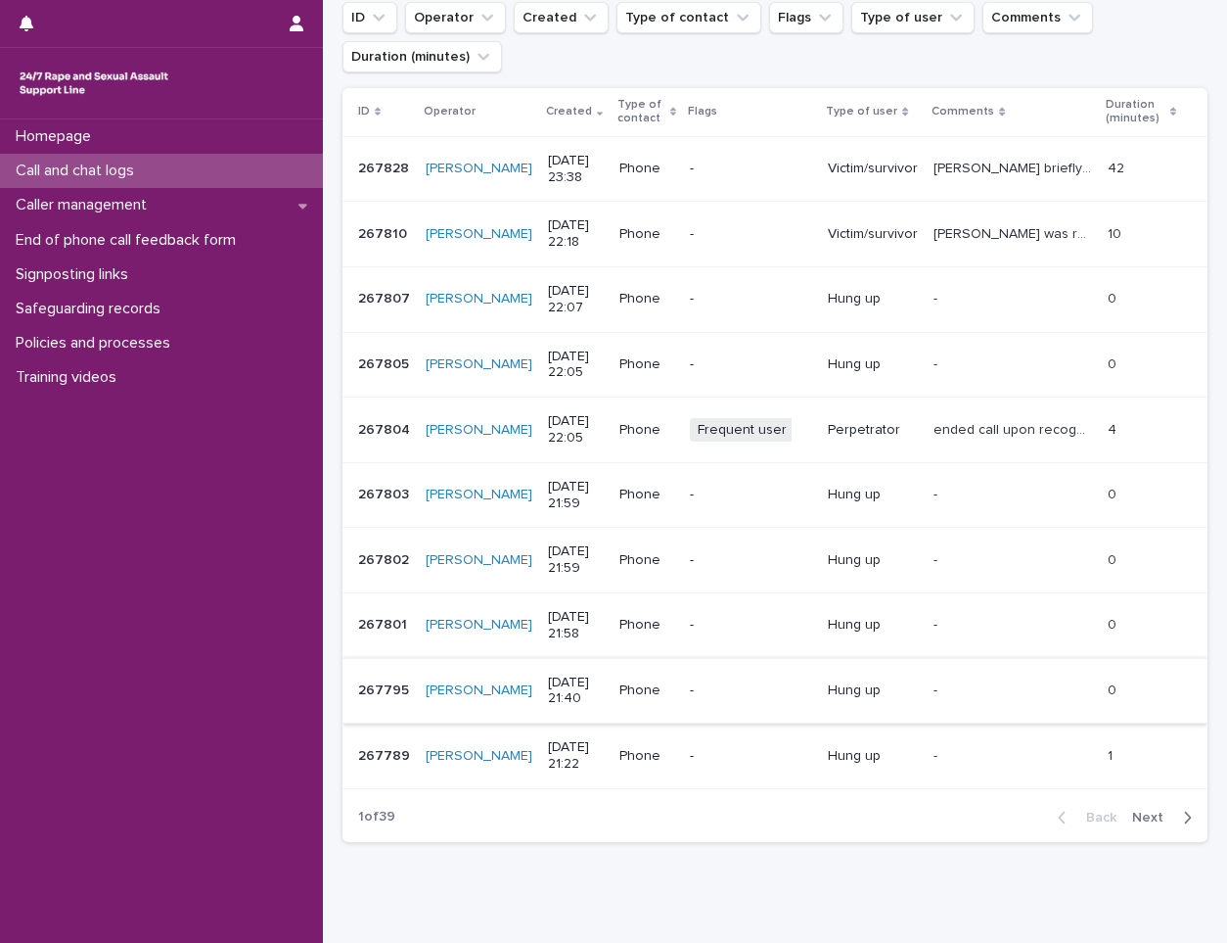
scroll to position [294, 0]
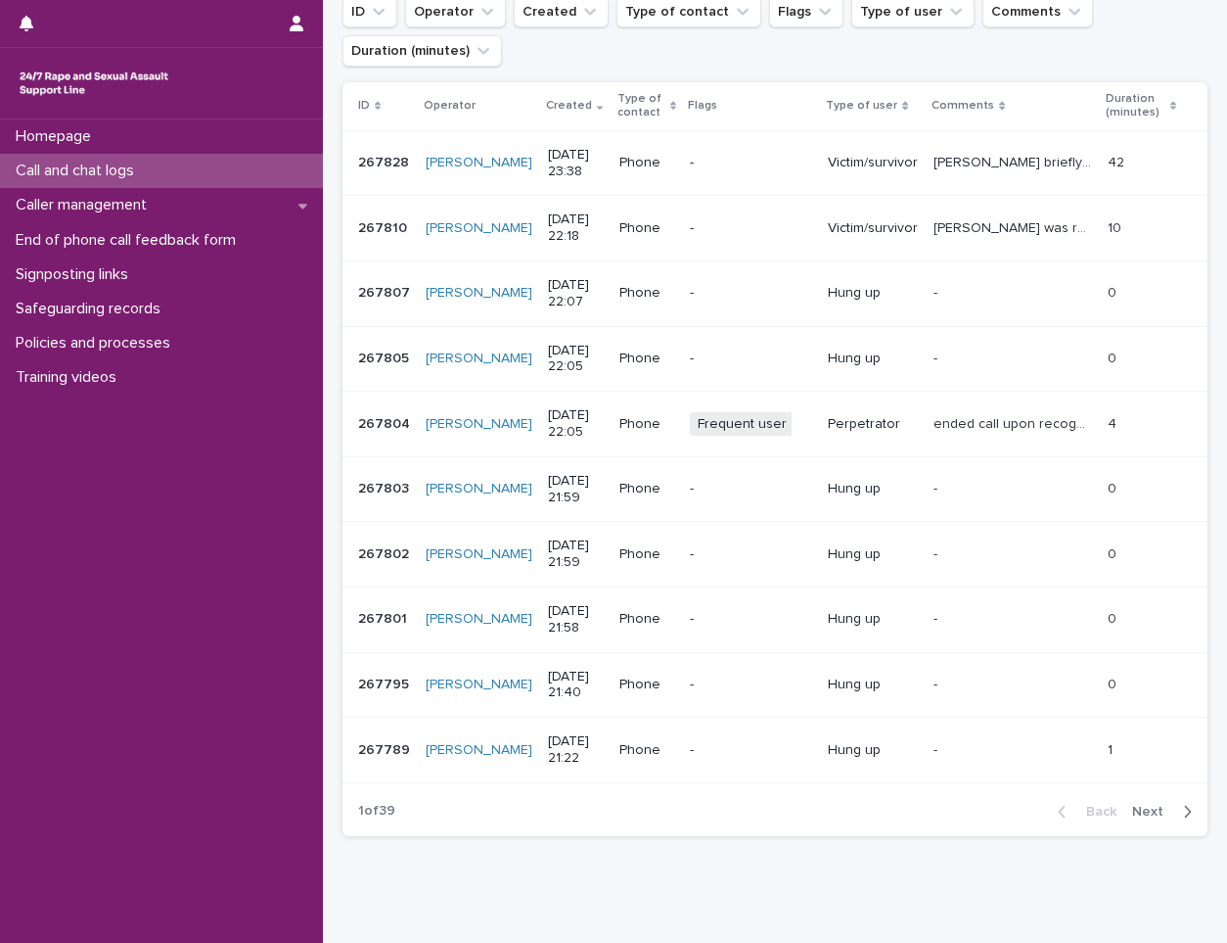
click at [1160, 807] on span "Next" at bounding box center [1154, 812] width 43 height 14
